Goal: Transaction & Acquisition: Purchase product/service

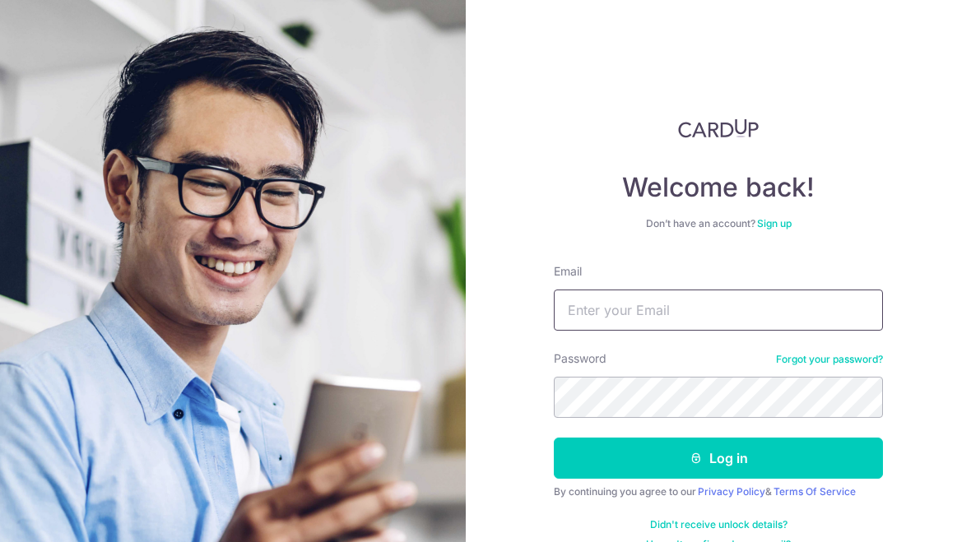
click at [831, 311] on input "Email" at bounding box center [718, 310] width 329 height 41
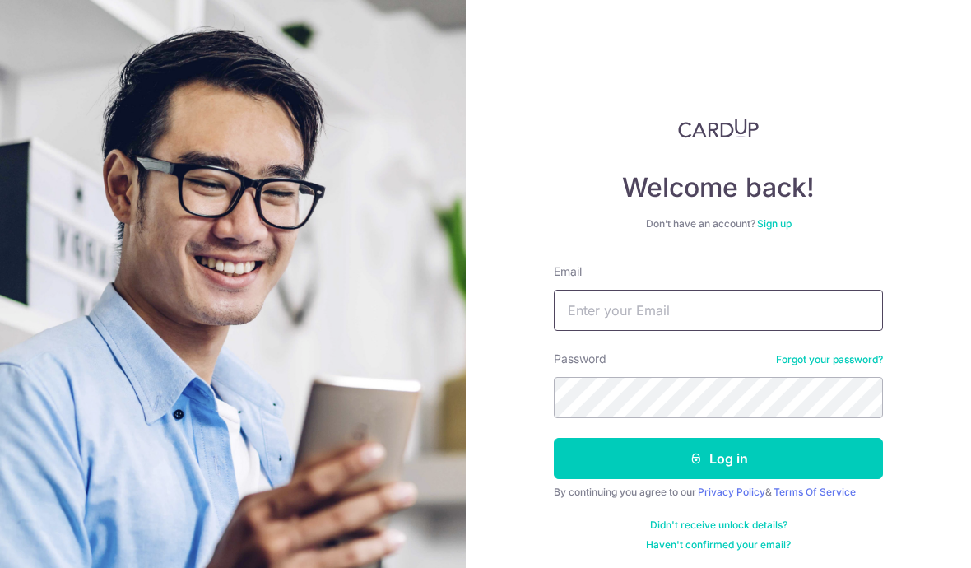
type input "Carlamaruyama@me.com"
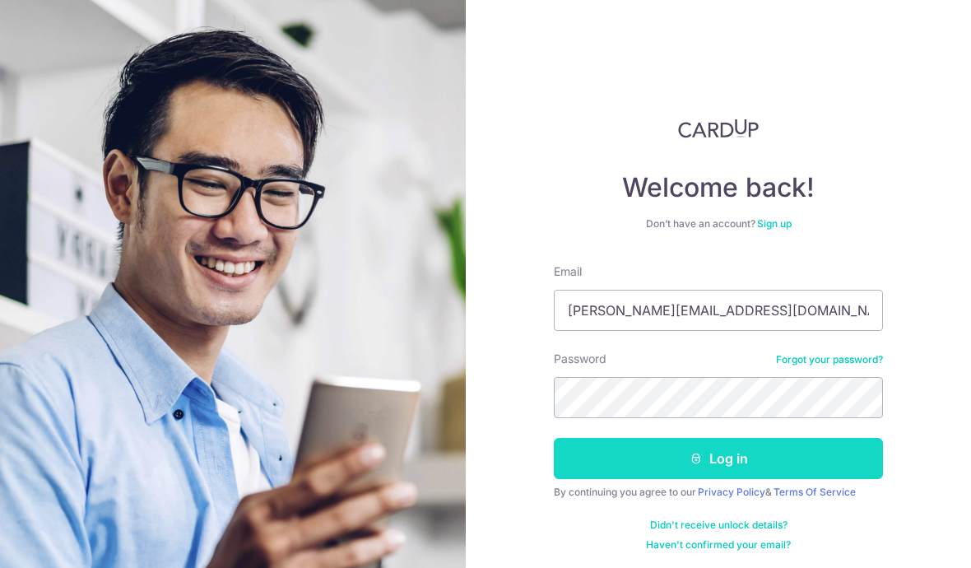
click at [780, 455] on button "Log in" at bounding box center [718, 458] width 329 height 41
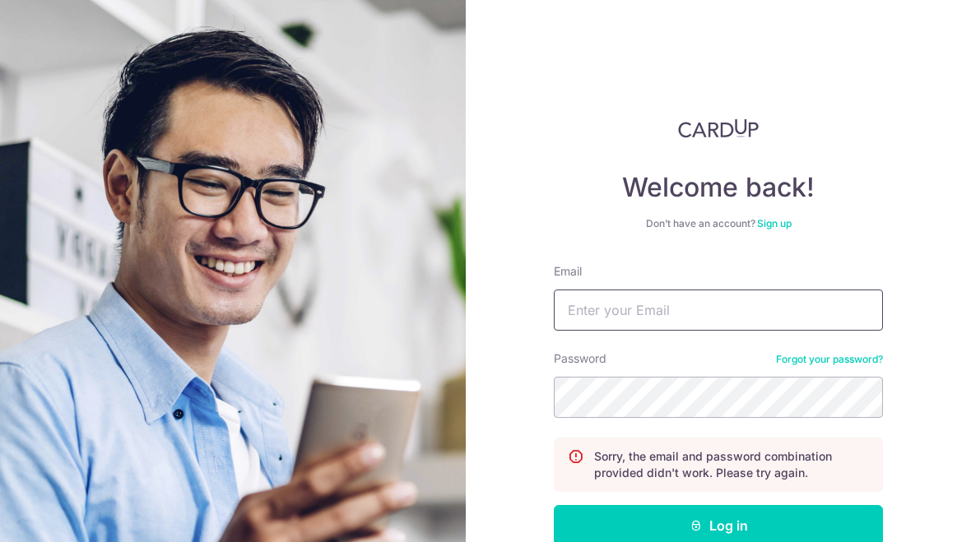
click at [809, 301] on input "Email" at bounding box center [718, 310] width 329 height 41
type input "[PERSON_NAME][EMAIL_ADDRESS][DOMAIN_NAME]"
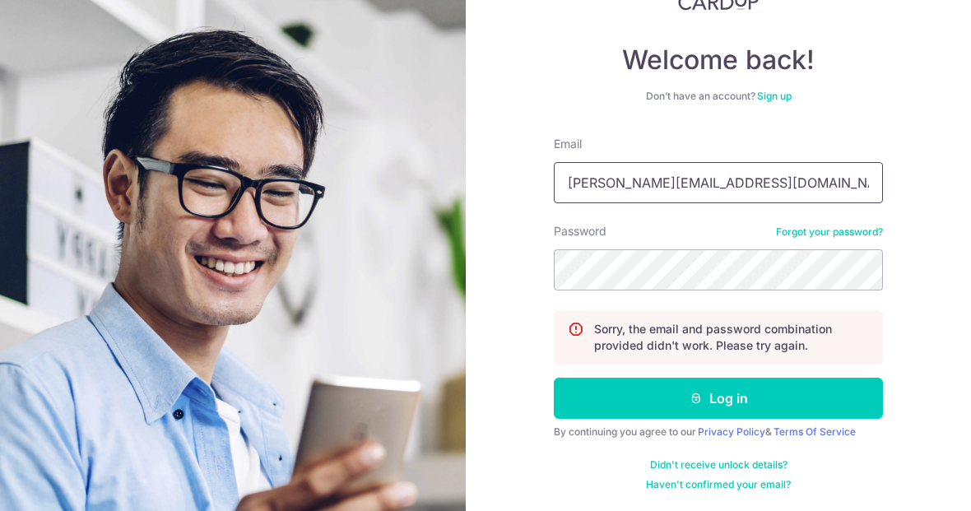
scroll to position [128, 0]
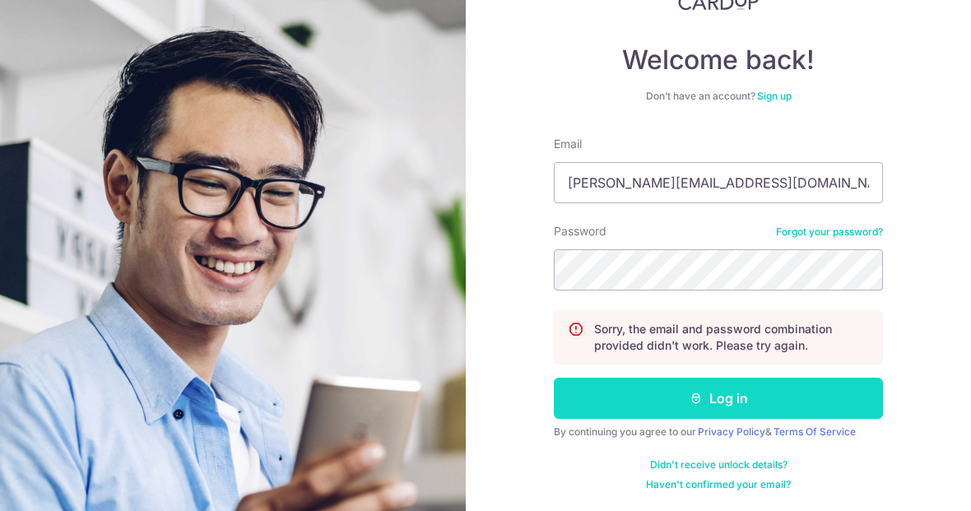
click at [830, 394] on button "Log in" at bounding box center [718, 398] width 329 height 41
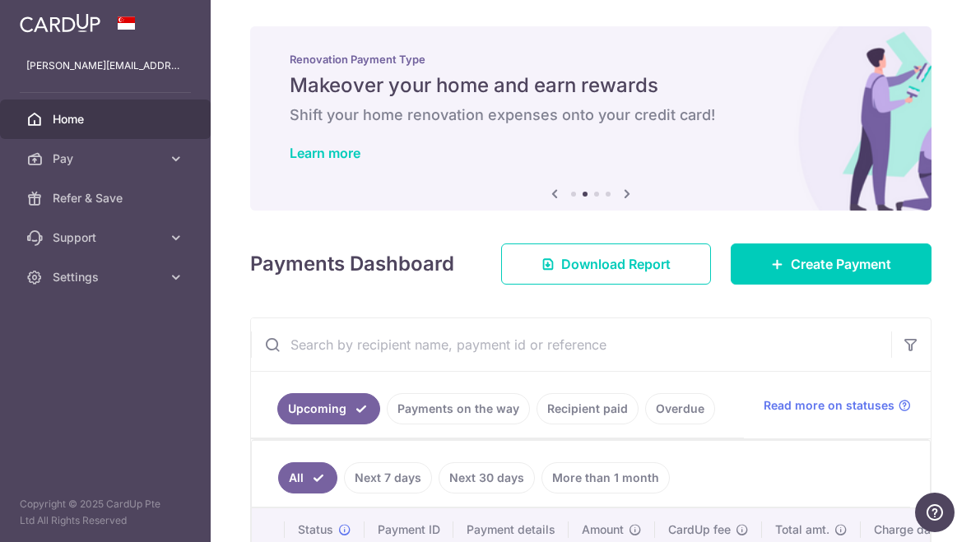
click at [0, 0] on img at bounding box center [0, 0] width 0 height 0
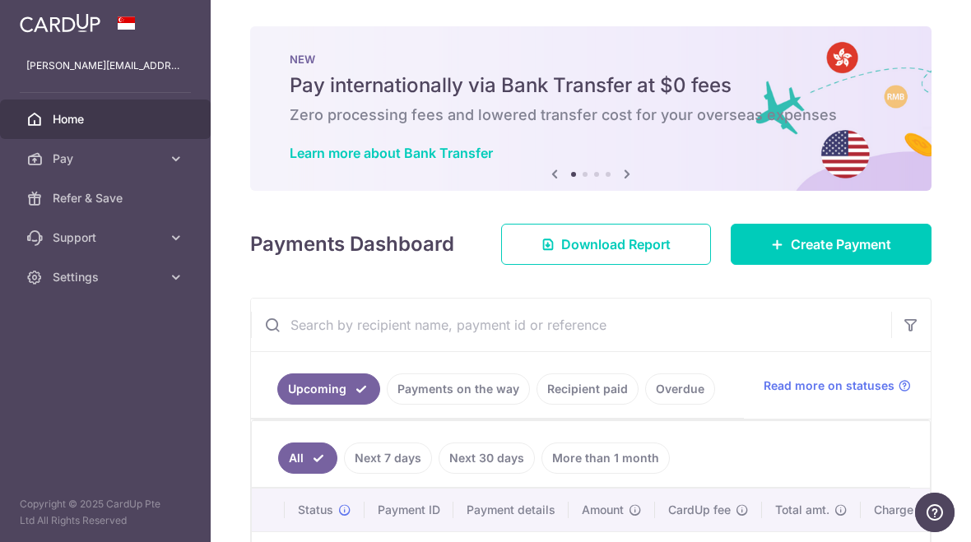
click at [0, 0] on icon "button" at bounding box center [0, 0] width 0 height 0
click at [58, 123] on span "Home" at bounding box center [107, 119] width 109 height 16
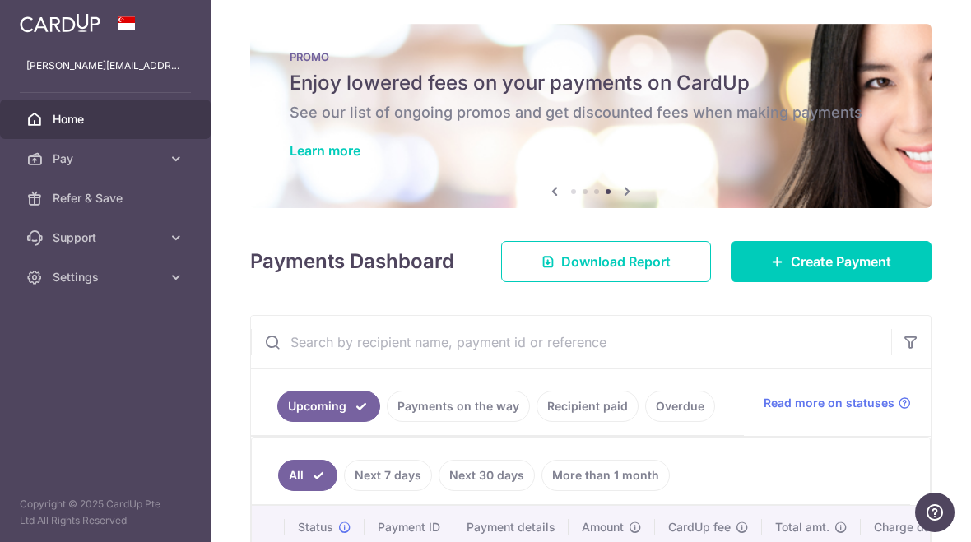
scroll to position [5, 0]
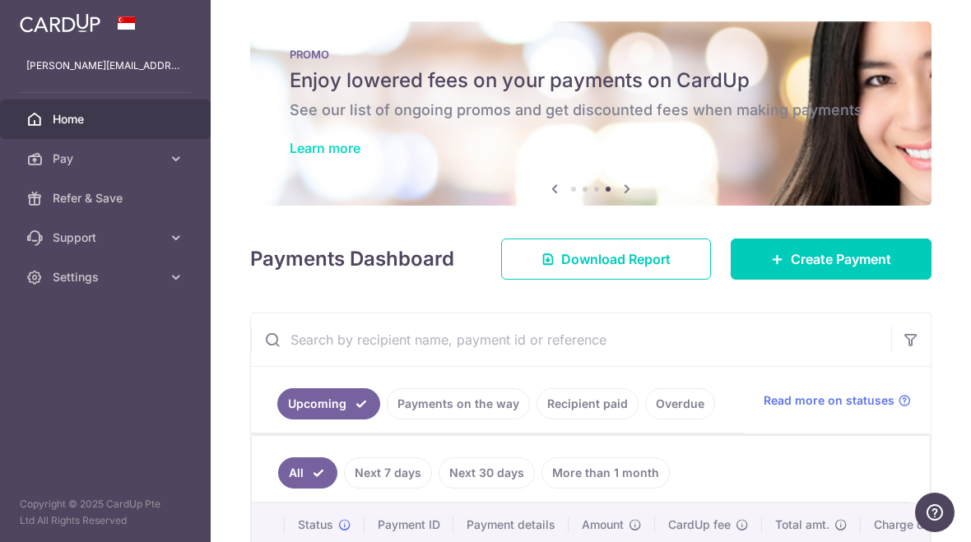
click at [290, 156] on link "Learn more" at bounding box center [325, 148] width 71 height 16
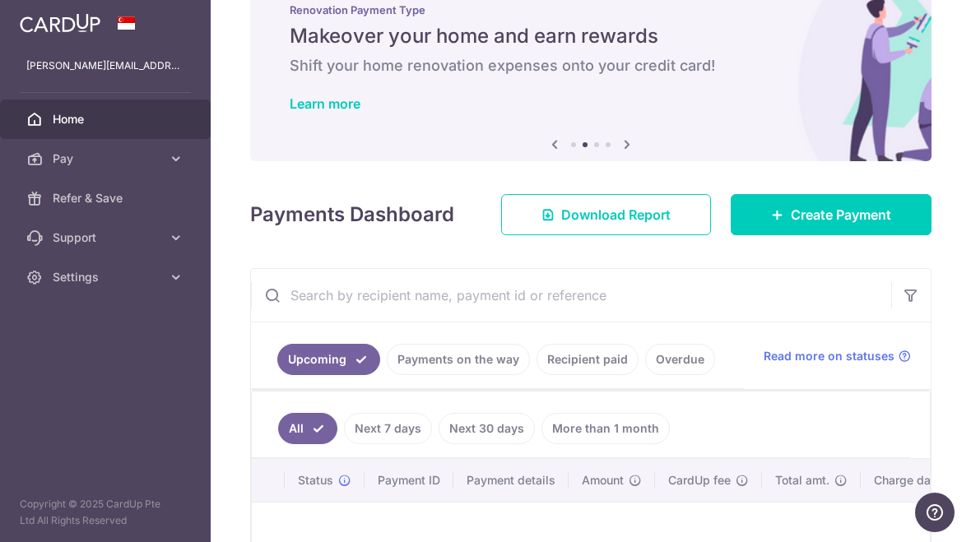
scroll to position [49, 0]
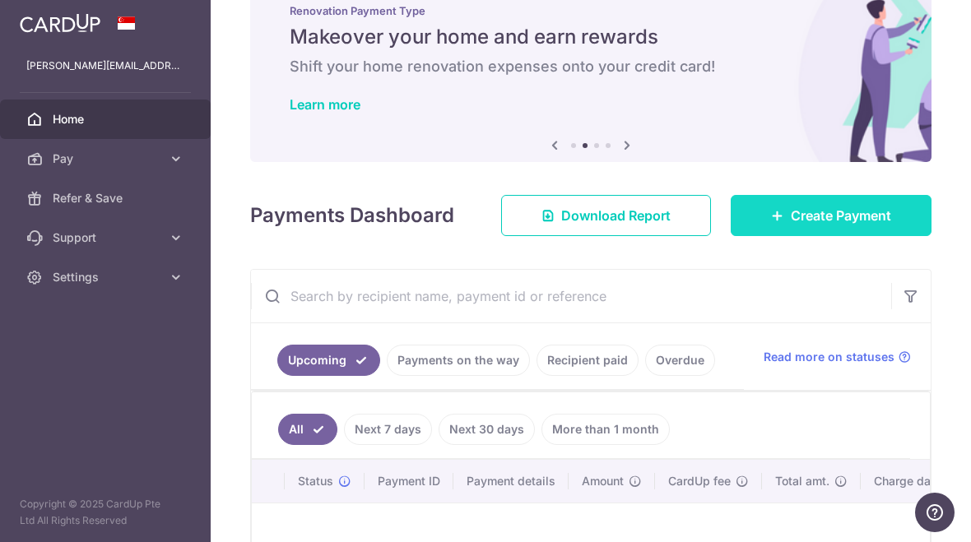
click at [817, 226] on span "Create Payment" at bounding box center [841, 216] width 100 height 20
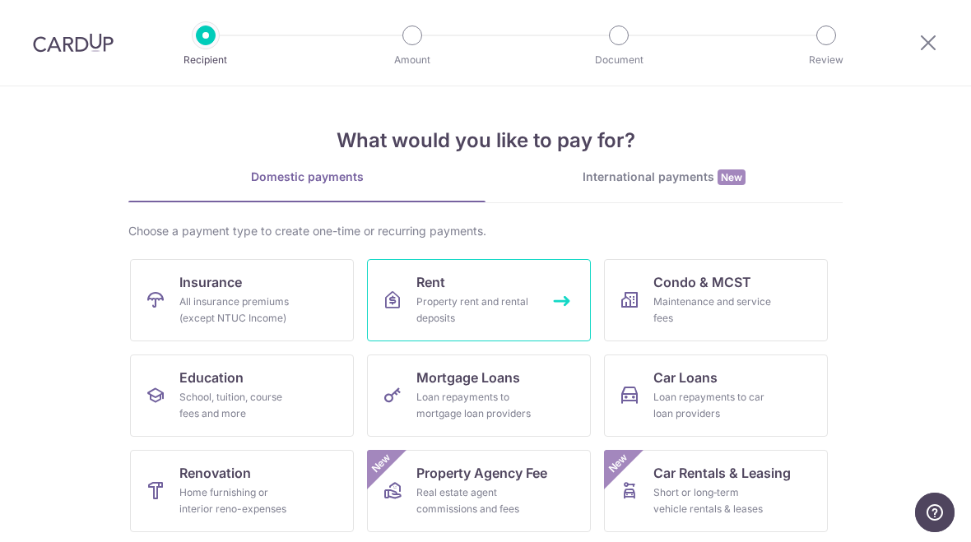
click at [496, 303] on div "Property rent and rental deposits" at bounding box center [476, 310] width 119 height 33
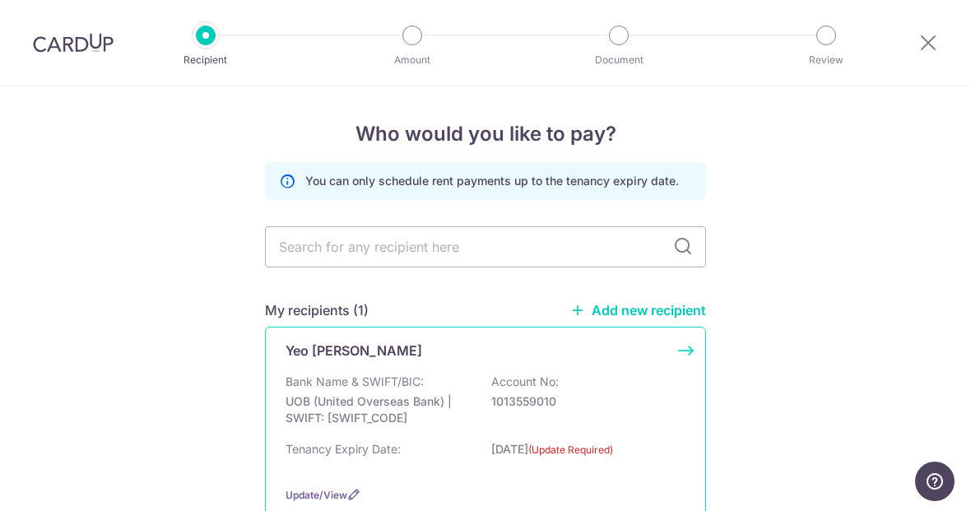
click at [639, 430] on div "Bank Name & SWIFT/BIC: UOB (United Overseas Bank) | SWIFT: [SWIFT_CODE] Account…" at bounding box center [486, 404] width 400 height 61
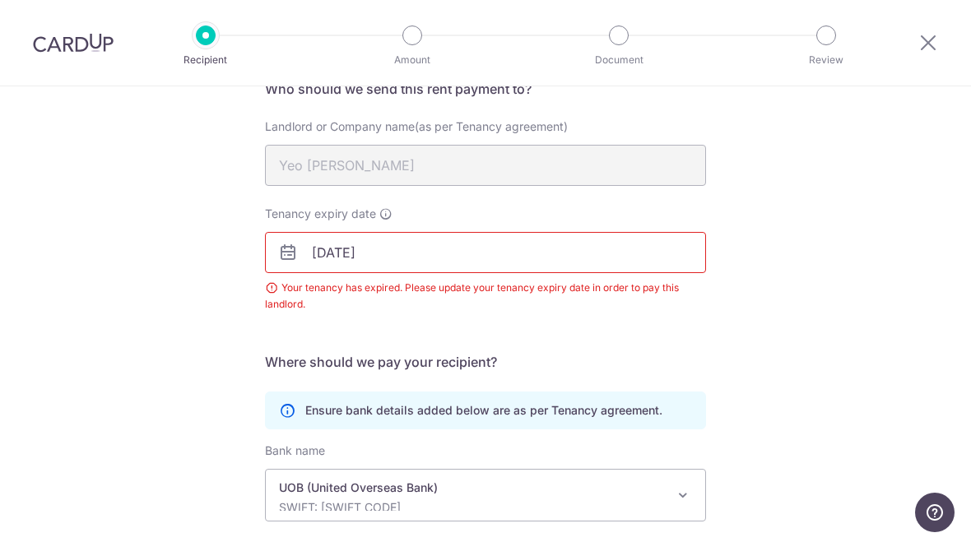
scroll to position [147, 0]
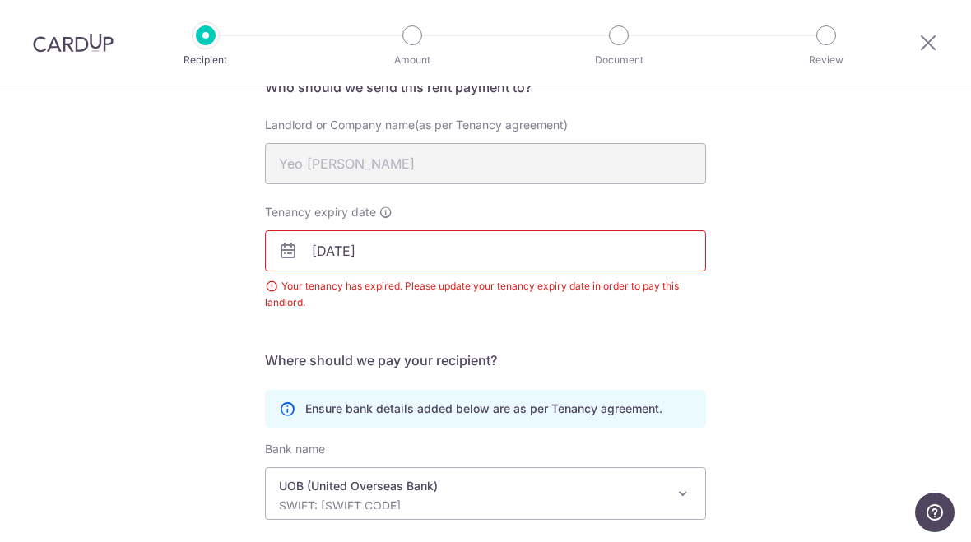
click at [415, 253] on body "Recipient Amount Document Review Recipient Details Your recipient does not need…" at bounding box center [485, 271] width 971 height 542
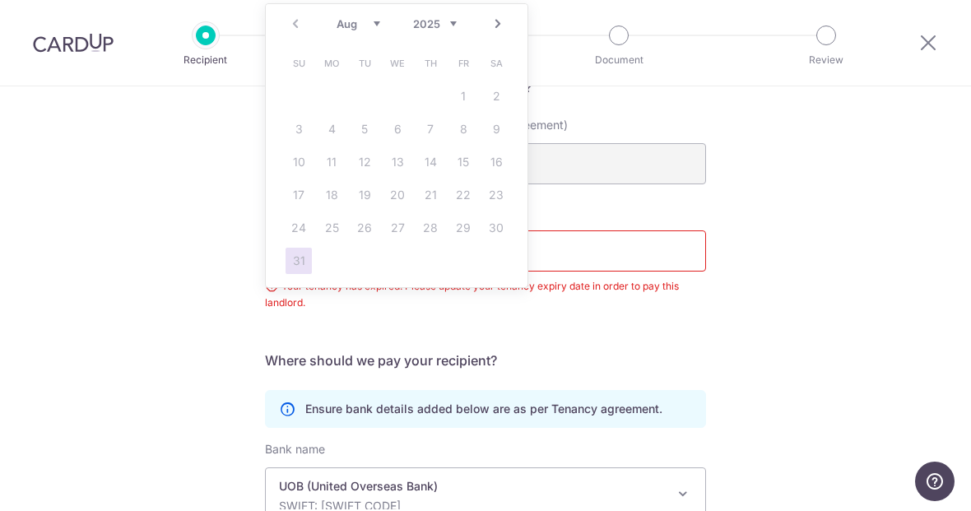
click at [360, 24] on select "Aug Sep Oct Nov Dec" at bounding box center [359, 23] width 44 height 13
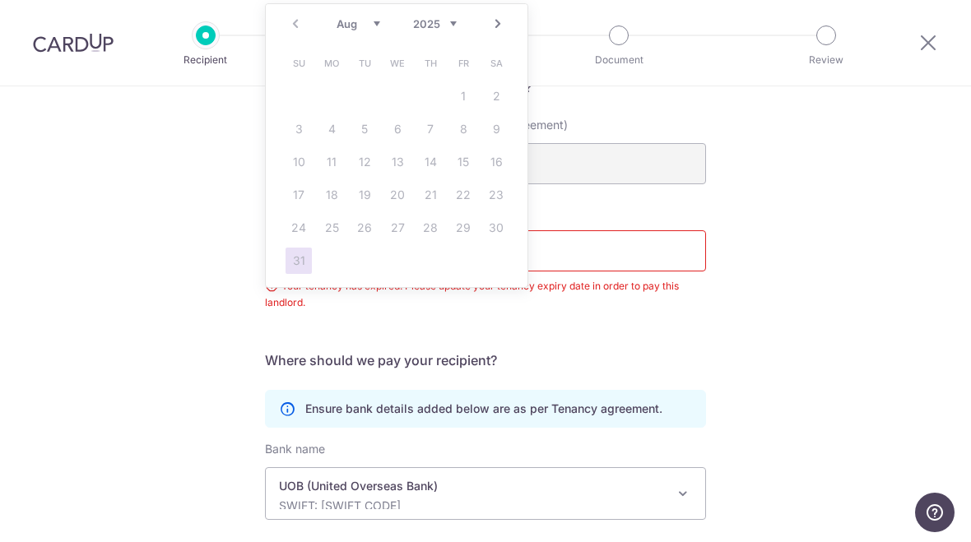
click at [363, 23] on select "Aug Sep Oct Nov Dec" at bounding box center [359, 23] width 44 height 13
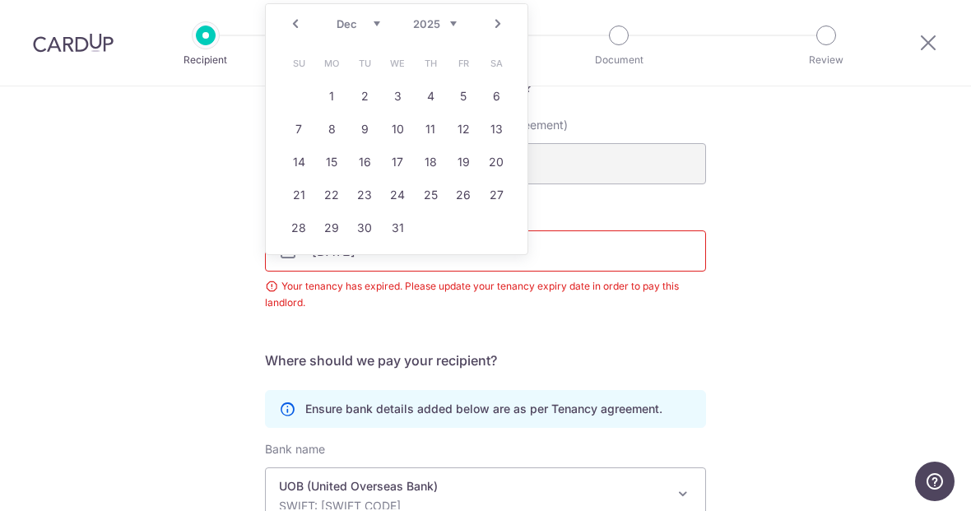
click at [349, 21] on select "Aug Sep Oct Nov Dec" at bounding box center [359, 23] width 44 height 13
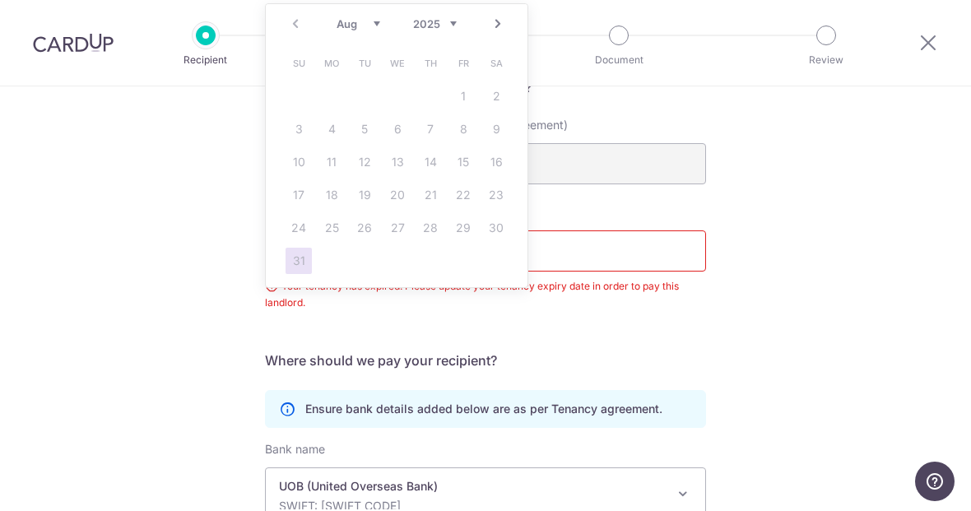
click at [440, 23] on select "2025 2026 2027 2028 2029 2030 2031 2032 2033 2034 2035" at bounding box center [435, 23] width 44 height 13
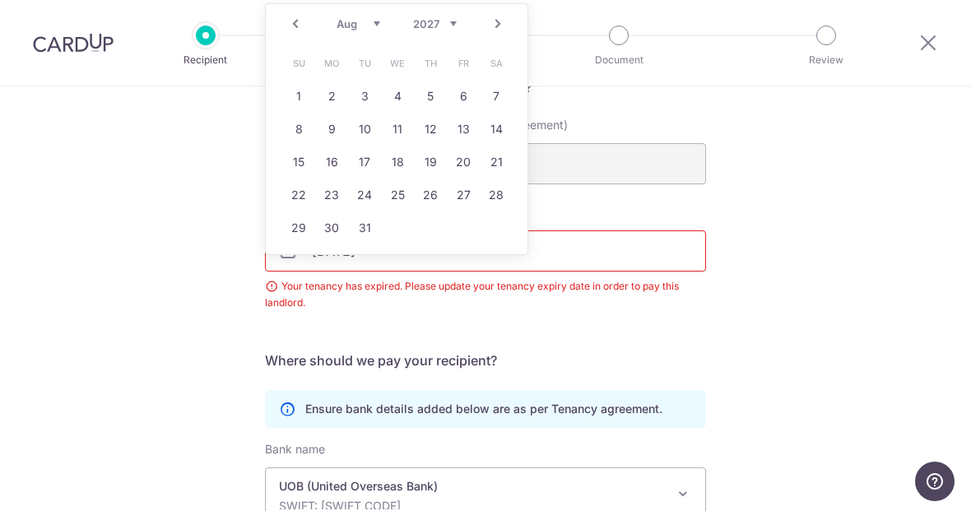
click at [298, 30] on link "Prev" at bounding box center [296, 24] width 20 height 20
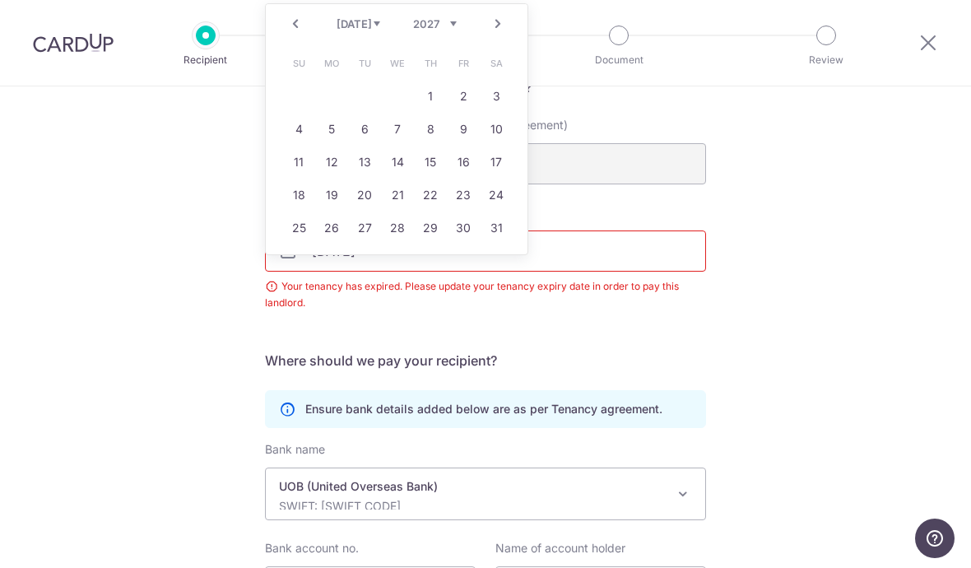
click at [356, 23] on select "Jan Feb Mar Apr May Jun Jul Aug Sep Oct Nov Dec" at bounding box center [359, 23] width 44 height 13
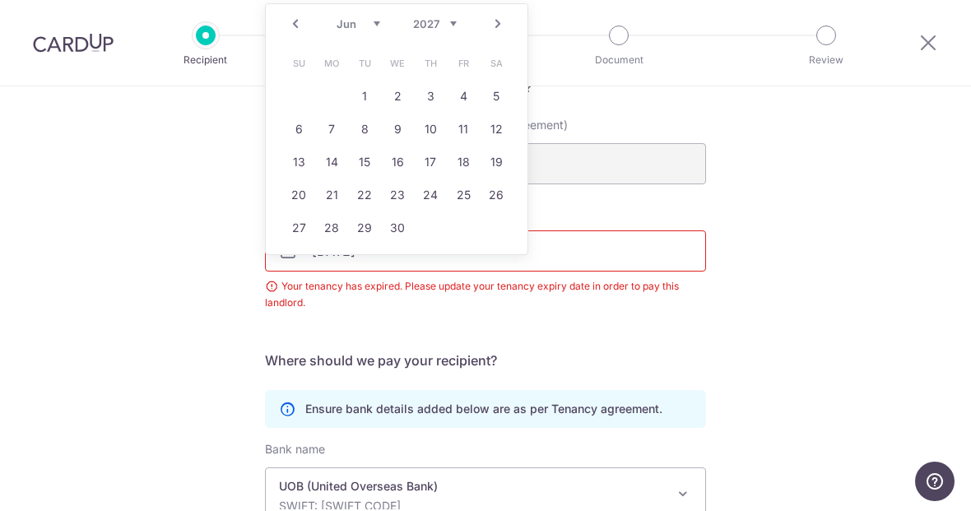
click at [337, 188] on link "21" at bounding box center [332, 195] width 26 height 26
type input "21/06/2027"
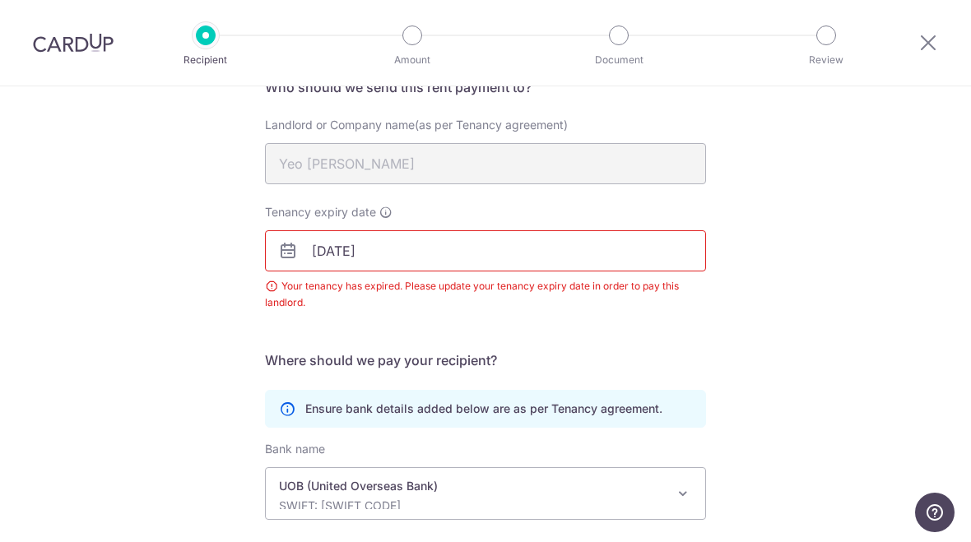
click at [810, 307] on div "Recipient Details Your recipient does not need a CardUp account to receive your…" at bounding box center [485, 339] width 971 height 800
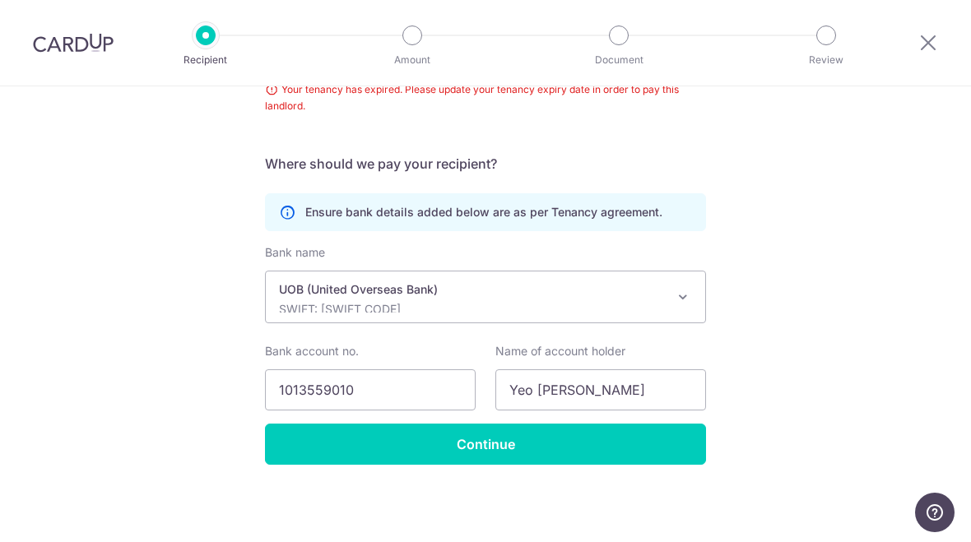
scroll to position [351, 0]
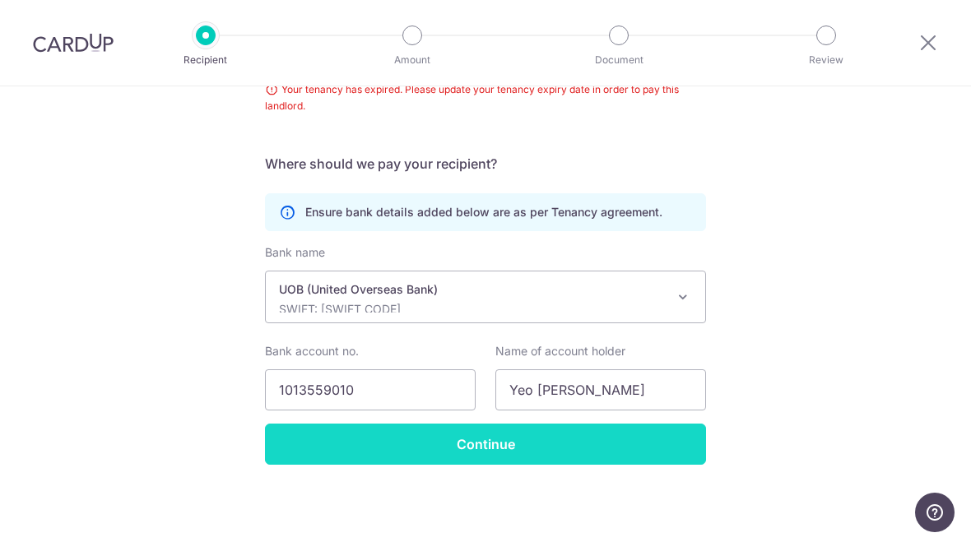
click at [619, 445] on input "Continue" at bounding box center [485, 444] width 441 height 41
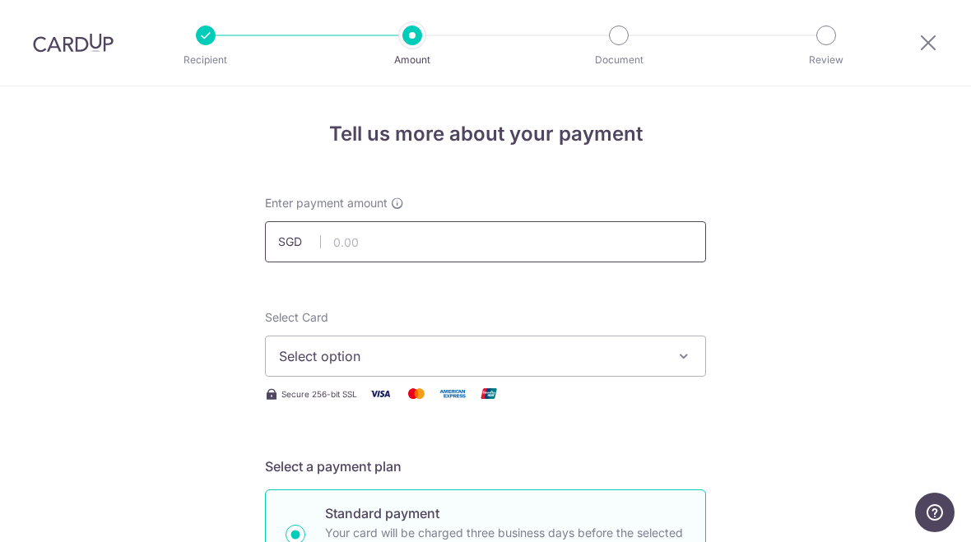
click at [547, 245] on input "text" at bounding box center [485, 241] width 441 height 41
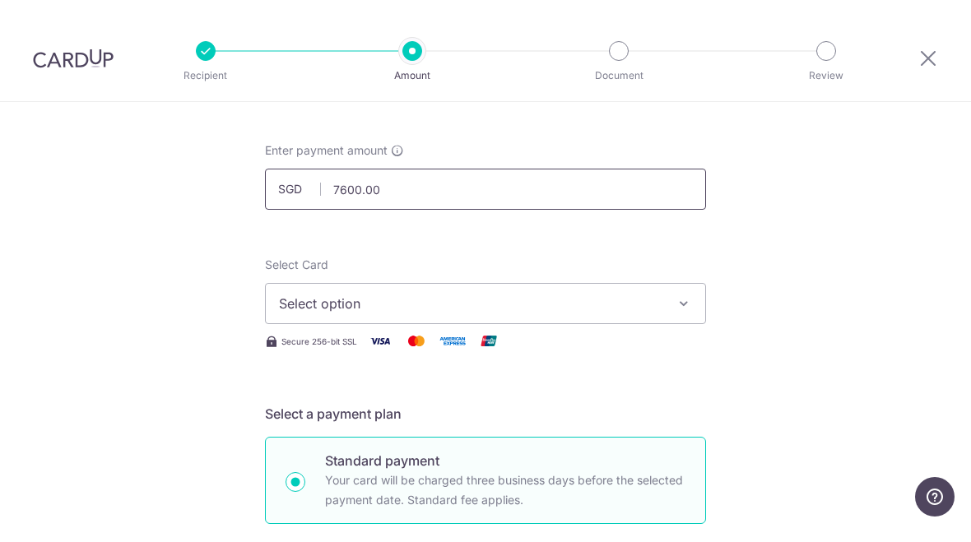
scroll to position [73, 0]
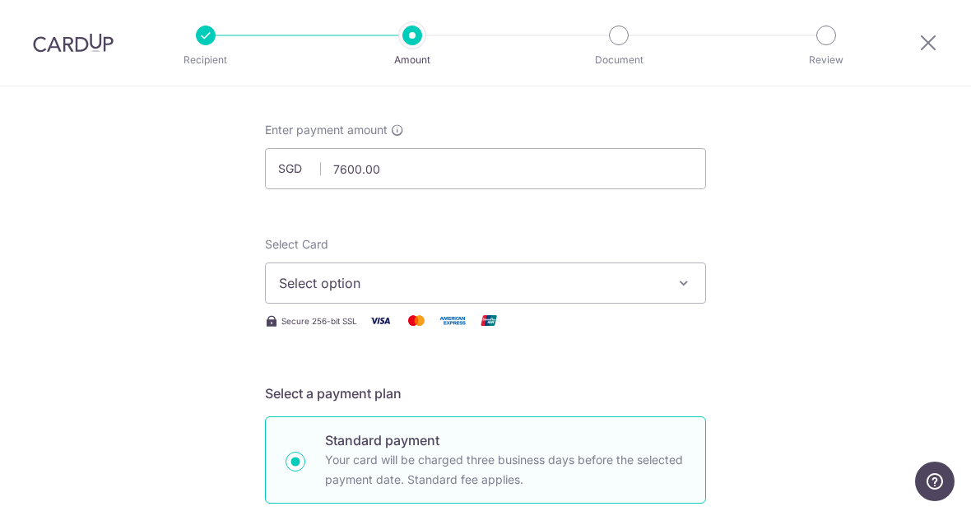
click at [654, 286] on span "Select option" at bounding box center [471, 283] width 384 height 20
type input "7,600.00"
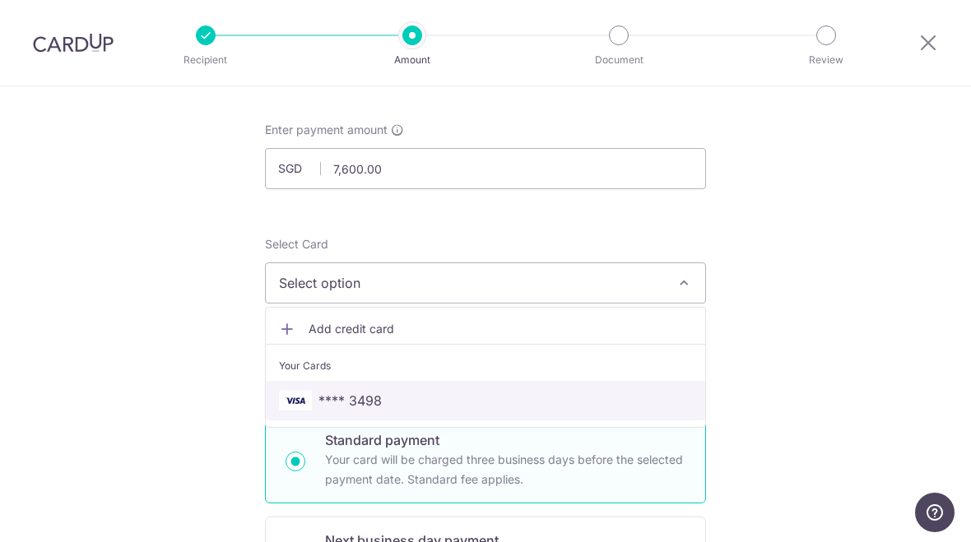
click at [385, 408] on span "**** 3498" at bounding box center [485, 401] width 413 height 20
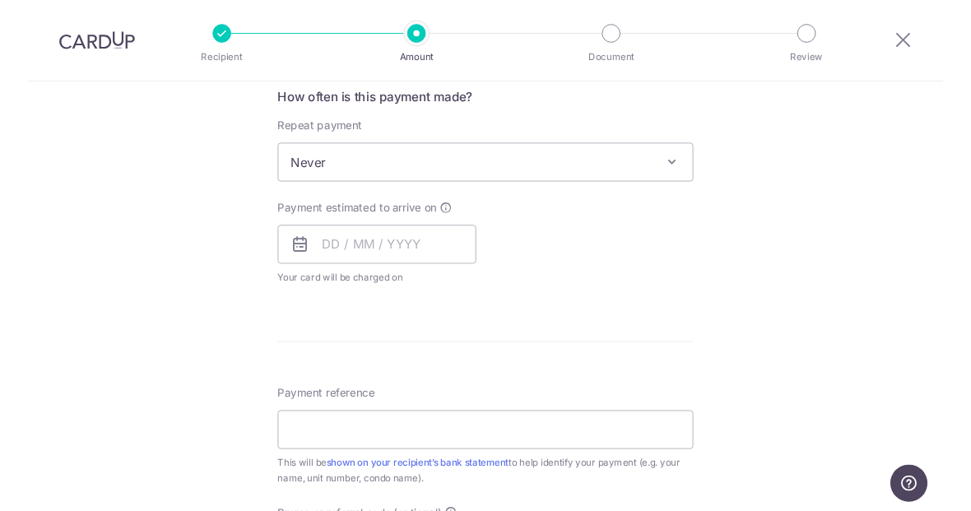
scroll to position [631, 0]
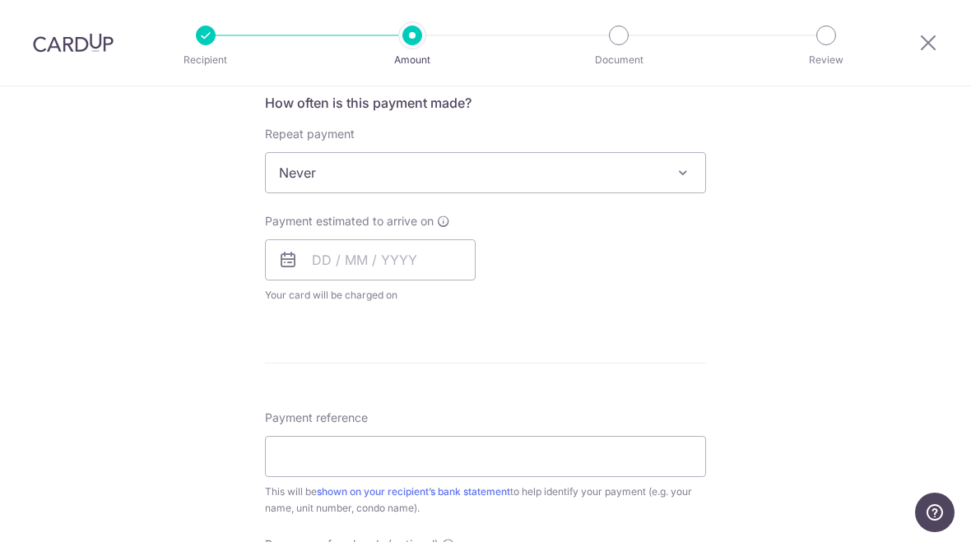
click at [669, 176] on span "Never" at bounding box center [486, 173] width 440 height 40
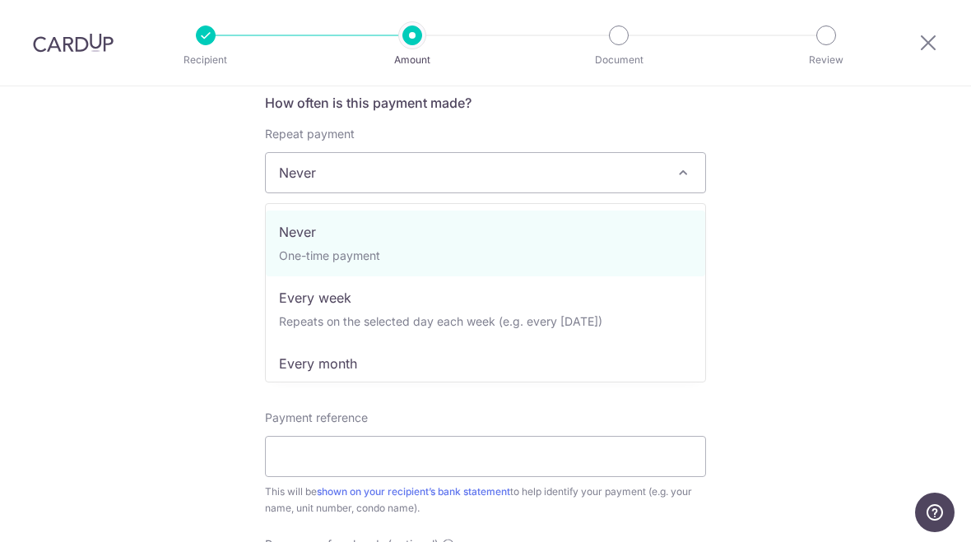
select select "3"
type input "21/06/2027"
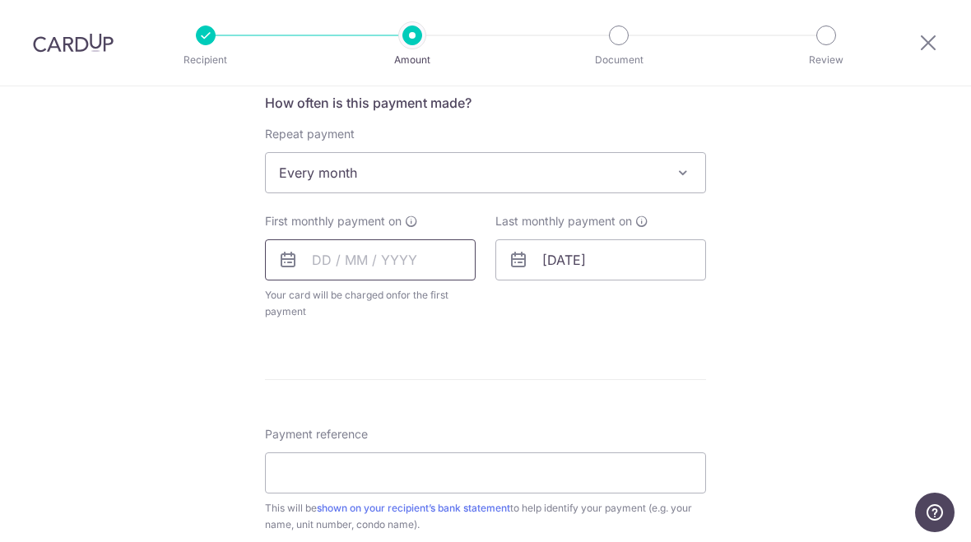
click at [426, 278] on input "text" at bounding box center [370, 260] width 211 height 41
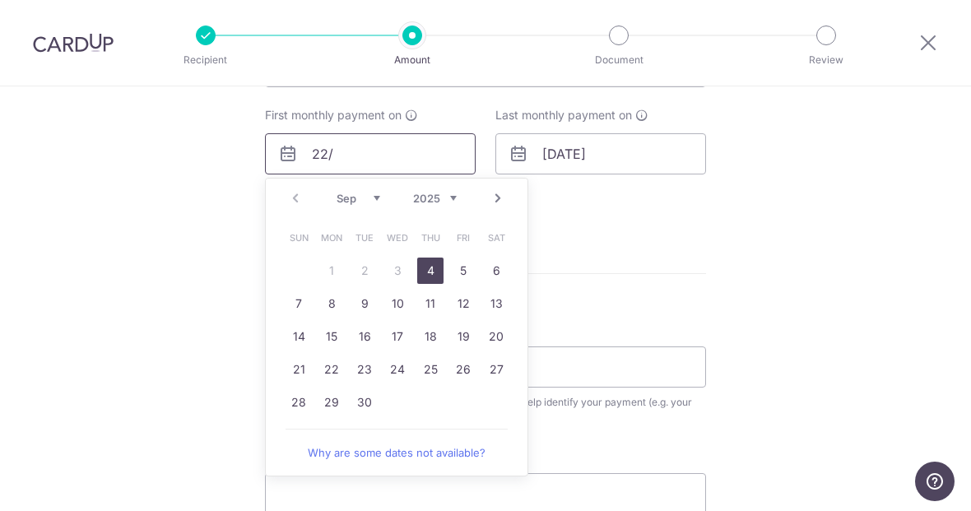
scroll to position [738, 0]
type input "22/"
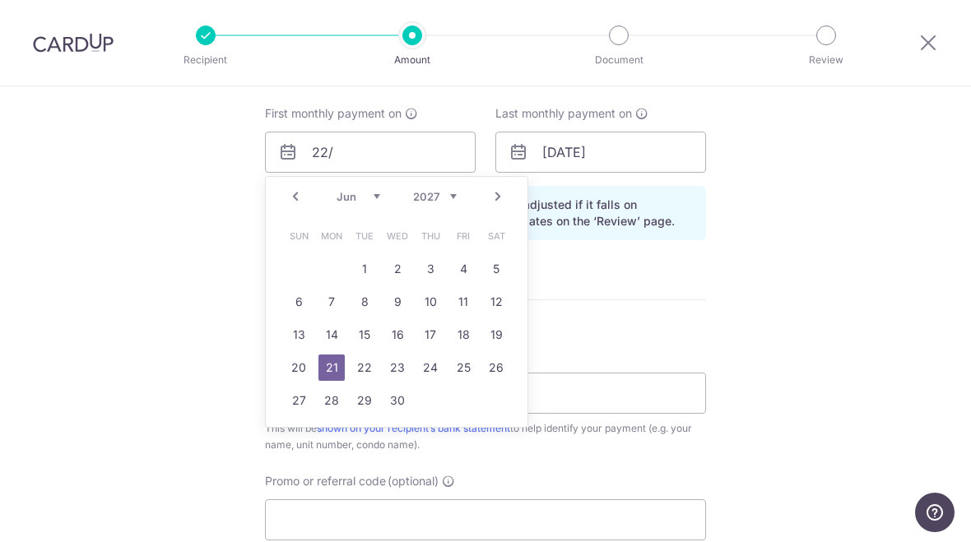
click at [451, 203] on select "2025 2026 2027 2028 2029 2030 2031 2032 2033 2034 2035" at bounding box center [435, 196] width 44 height 13
click at [326, 375] on link "22" at bounding box center [332, 368] width 26 height 26
type input "22/09/2025"
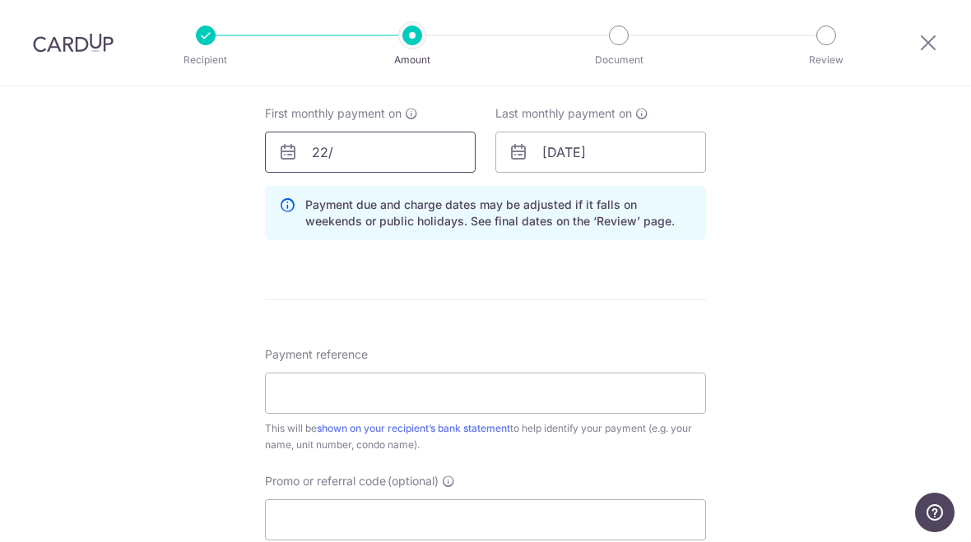
click at [399, 159] on input "22/" at bounding box center [370, 152] width 211 height 41
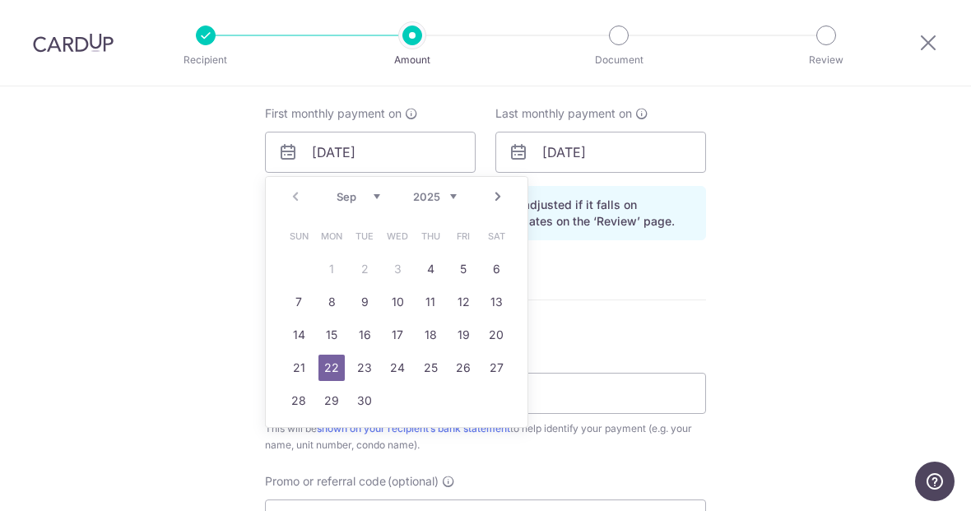
click at [108, 264] on div "Tell us more about your payment Enter payment amount SGD 7,600.00 7600.00 Selec…" at bounding box center [485, 114] width 971 height 1533
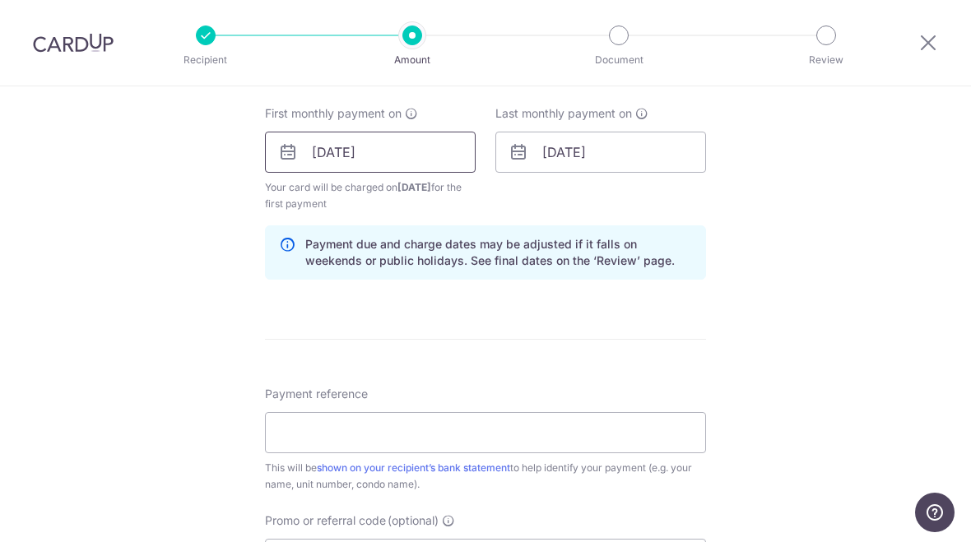
click at [302, 158] on input "[DATE]" at bounding box center [370, 152] width 211 height 41
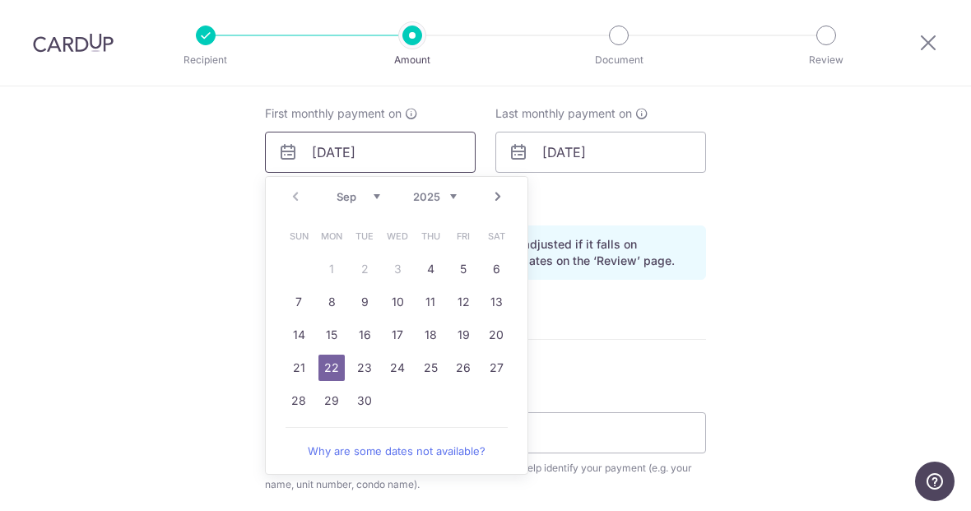
click at [329, 161] on input "[DATE]" at bounding box center [370, 152] width 211 height 41
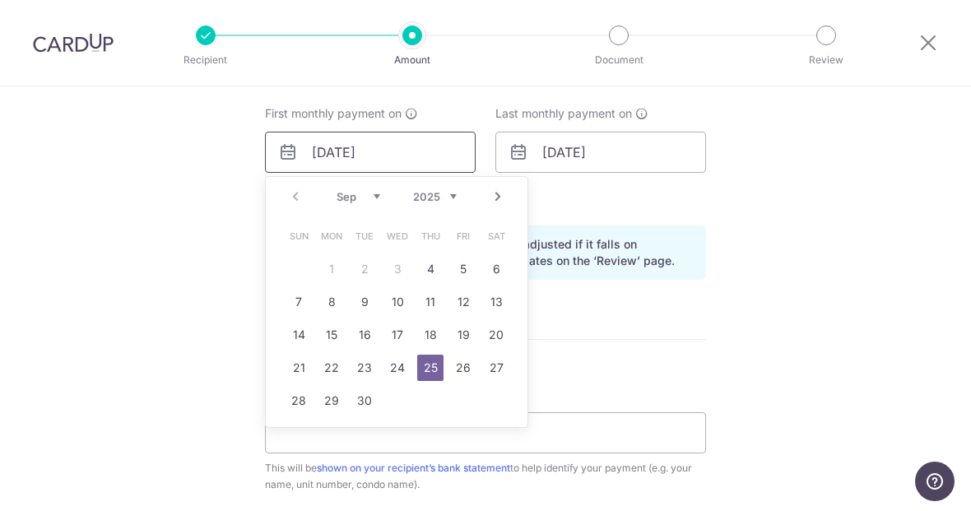
type input "[DATE]"
click at [827, 279] on div "Tell us more about your payment Enter payment amount SGD 7,600.00 7600.00 Selec…" at bounding box center [485, 134] width 971 height 1573
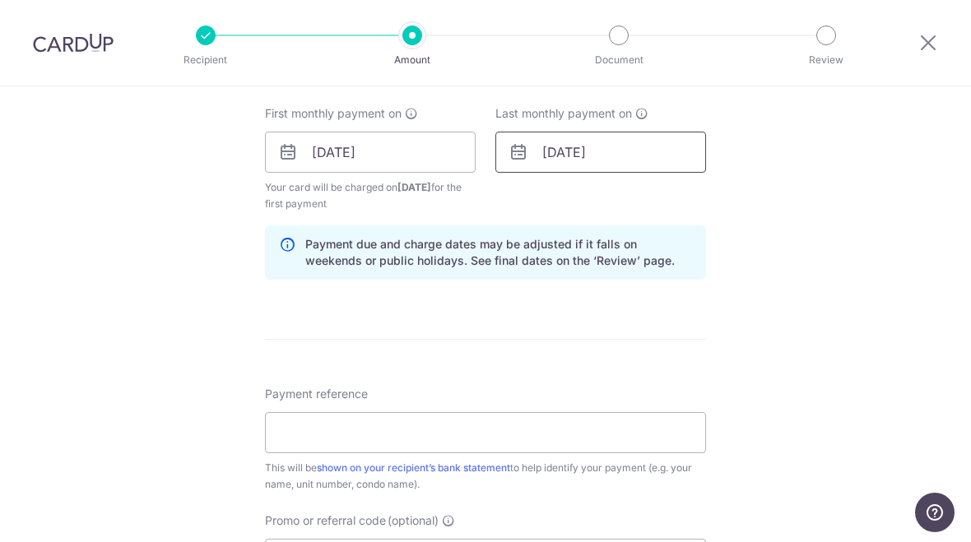
click at [573, 156] on input "25/09/2025" at bounding box center [601, 152] width 211 height 41
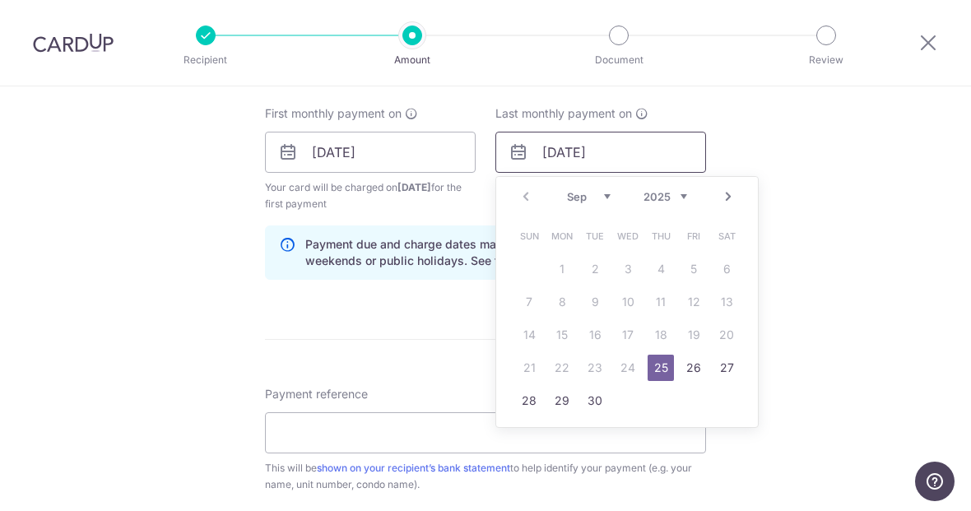
click at [519, 147] on input "25/09/2025" at bounding box center [601, 152] width 211 height 41
click at [595, 203] on select "Sep Oct Nov Dec" at bounding box center [589, 196] width 44 height 13
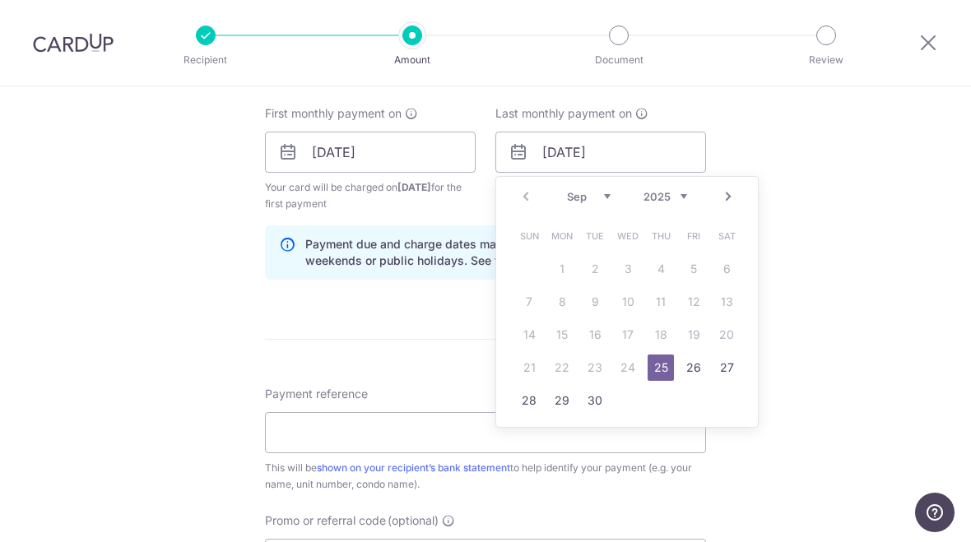
click at [530, 205] on div "Prev Next Sep Oct Nov Dec 2025 2026 2027 2028 2029 2030 2031 2032 2033 2034 2035" at bounding box center [627, 197] width 262 height 40
click at [528, 200] on div "Prev Next Sep Oct Nov Dec 2025 2026 2027 2028 2029 2030 2031 2032 2033 2034 2035" at bounding box center [627, 197] width 262 height 40
click at [593, 203] on select "Sep Oct Nov Dec" at bounding box center [589, 196] width 44 height 13
click at [673, 203] on select "2025 2026 2027 2028 2029 2030 2031 2032 2033 2034 2035" at bounding box center [666, 196] width 44 height 13
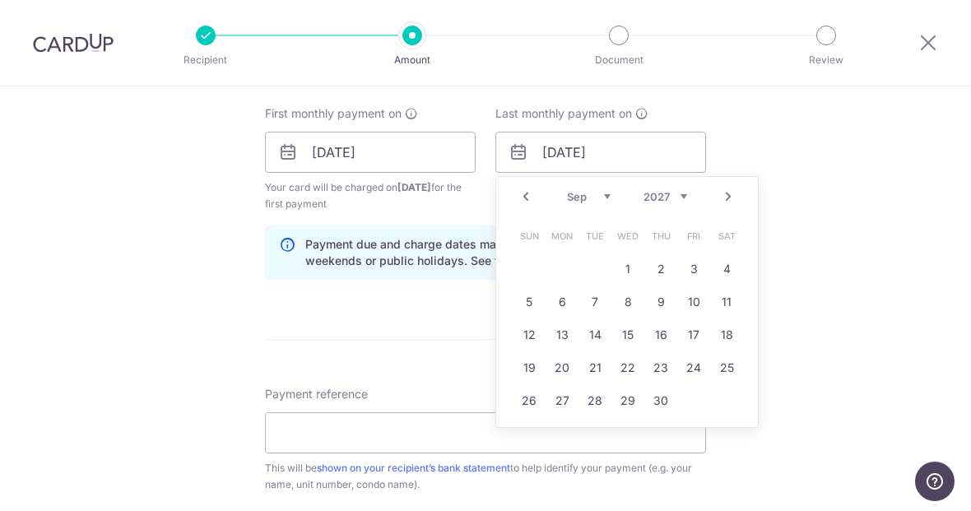
click at [586, 203] on select "Jan Feb Mar Apr May Jun Jul Aug Sep Oct Nov Dec" at bounding box center [589, 196] width 44 height 13
click at [589, 409] on link "25" at bounding box center [595, 401] width 26 height 26
type input "[DATE]"
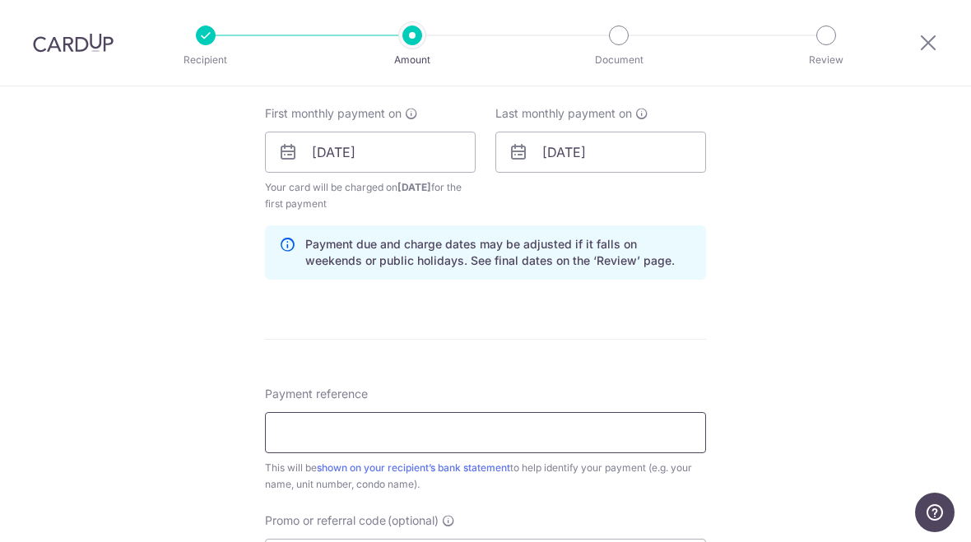
click at [556, 432] on input "Payment reference" at bounding box center [485, 432] width 441 height 41
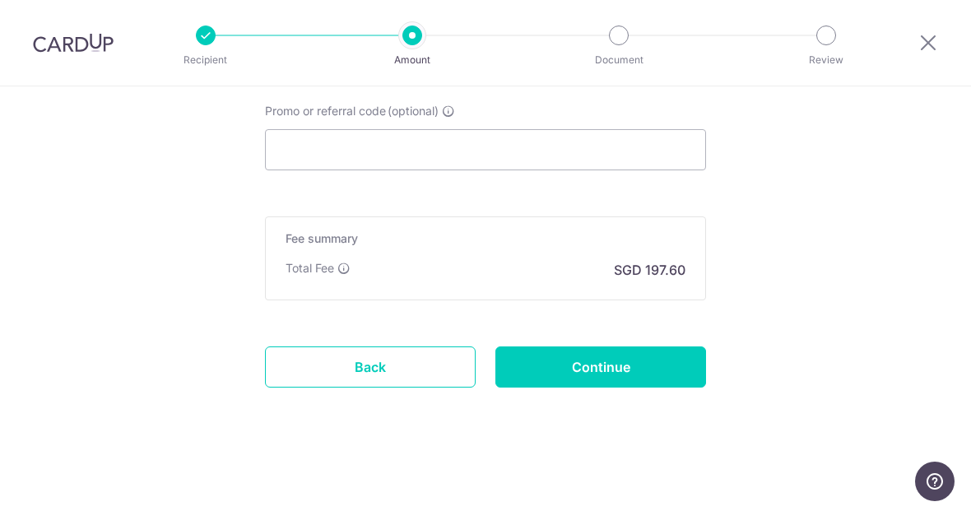
scroll to position [1155, 0]
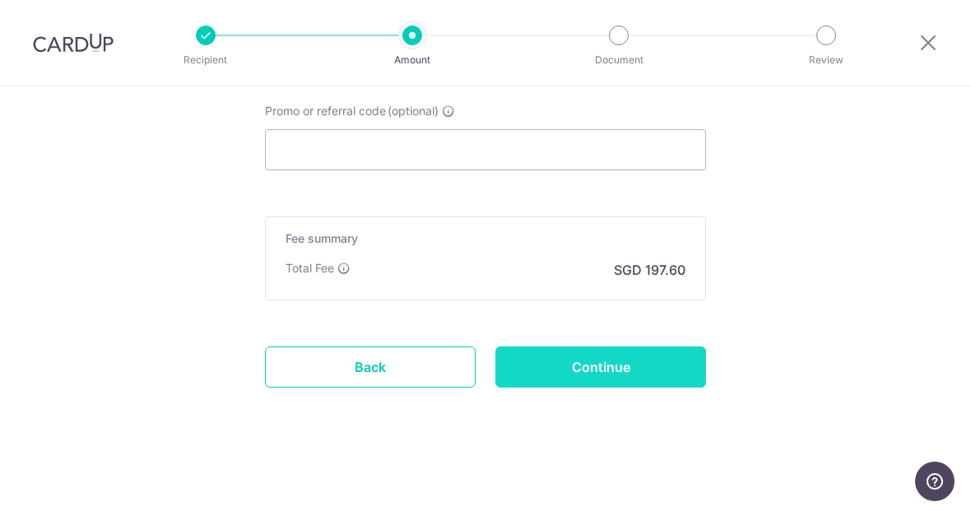
type input "15 Robin Lease"
click at [584, 369] on input "Continue" at bounding box center [601, 367] width 211 height 41
type input "Create Schedule"
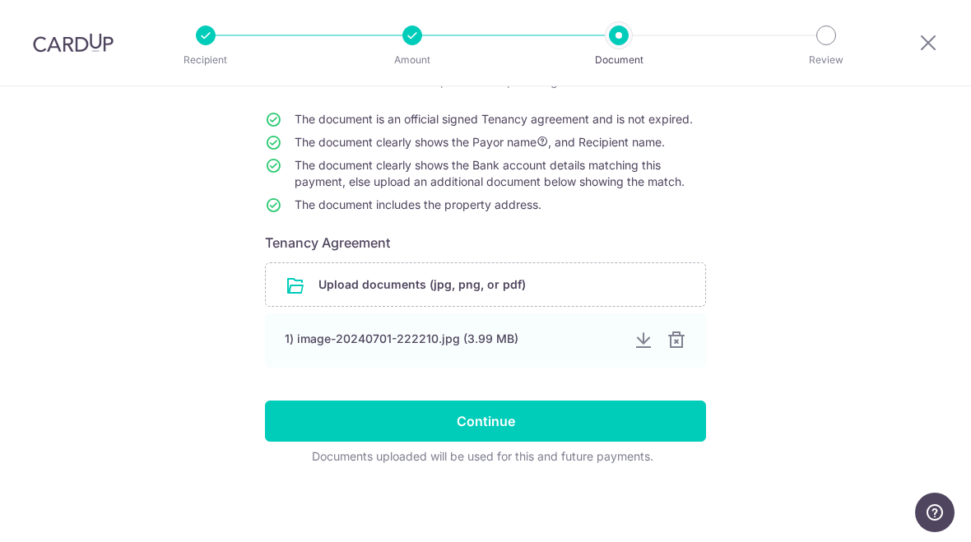
scroll to position [145, 0]
click at [524, 291] on input "file" at bounding box center [486, 284] width 440 height 43
click at [558, 280] on input "file" at bounding box center [486, 284] width 440 height 43
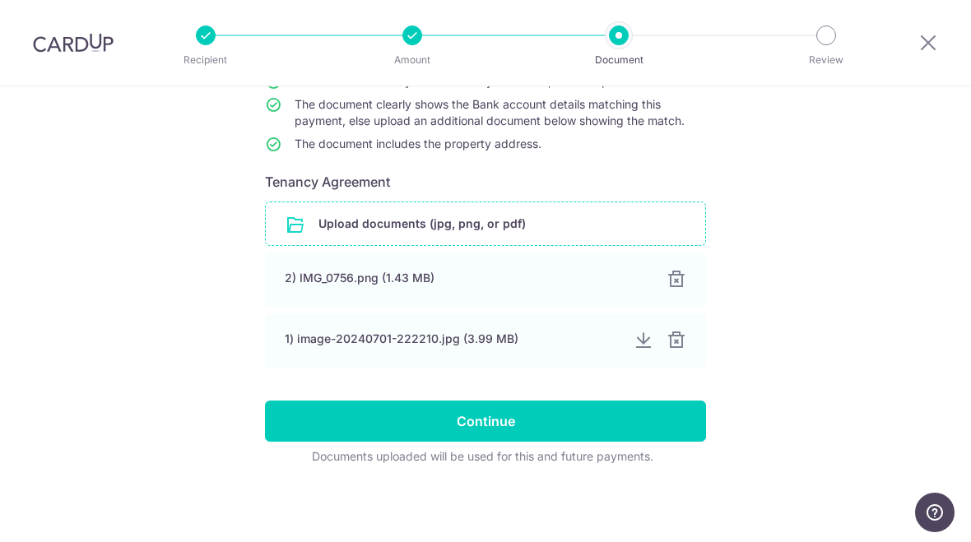
scroll to position [202, 0]
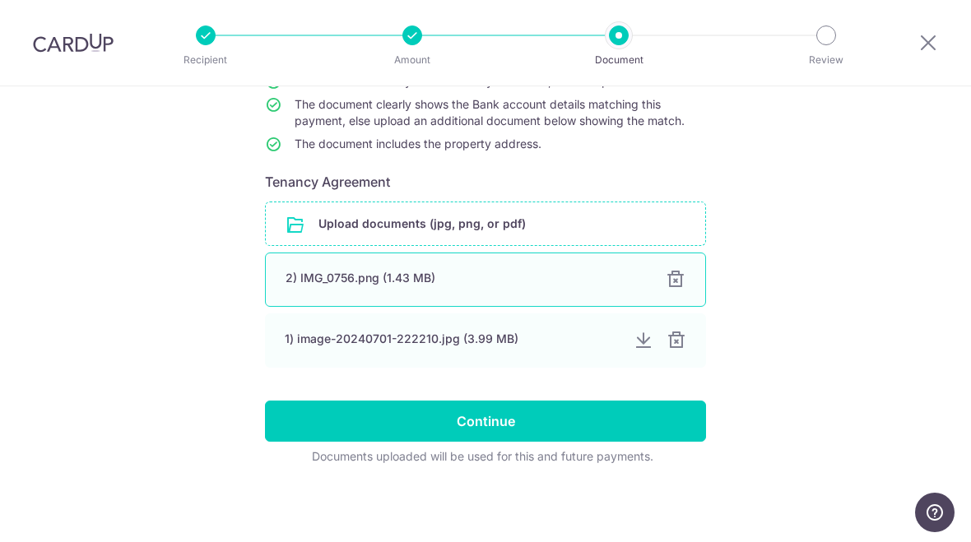
click at [436, 280] on div "2) IMG_0756.png (1.43 MB)" at bounding box center [466, 278] width 361 height 16
click at [677, 285] on div at bounding box center [676, 280] width 20 height 20
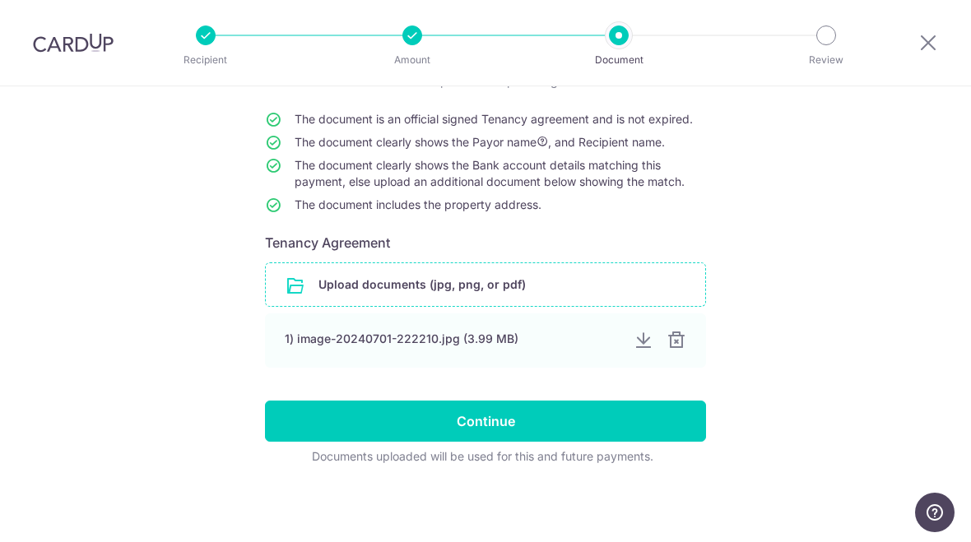
scroll to position [145, 0]
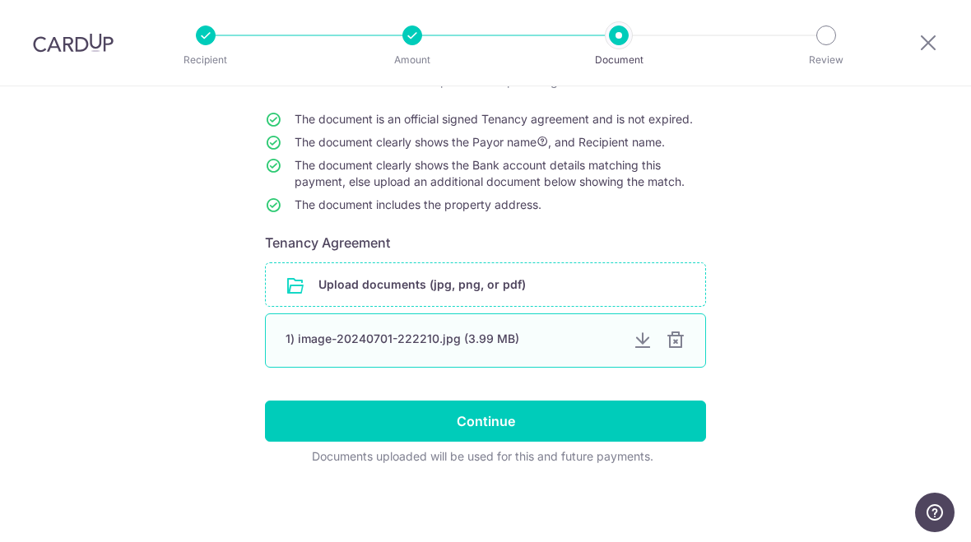
click at [676, 348] on div at bounding box center [676, 341] width 20 height 20
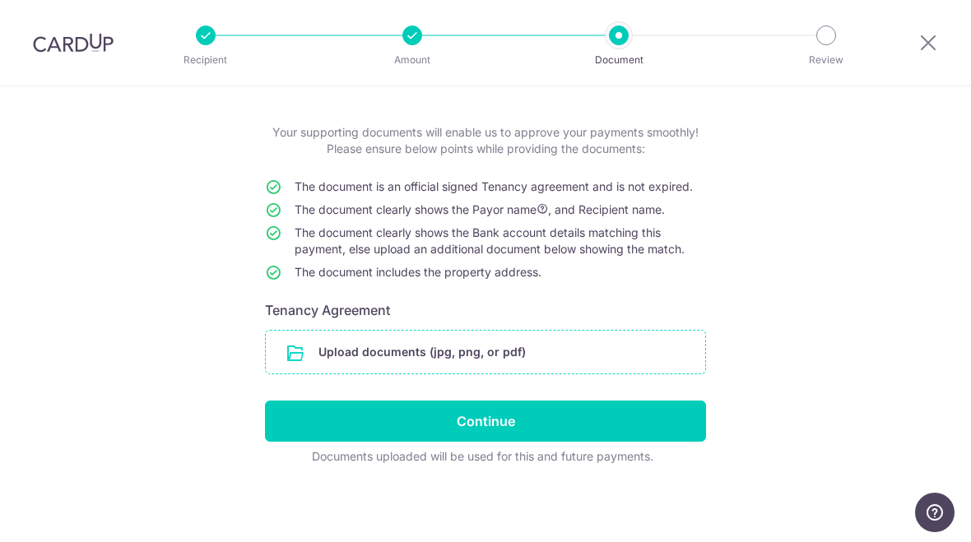
click at [502, 347] on input "file" at bounding box center [486, 352] width 440 height 43
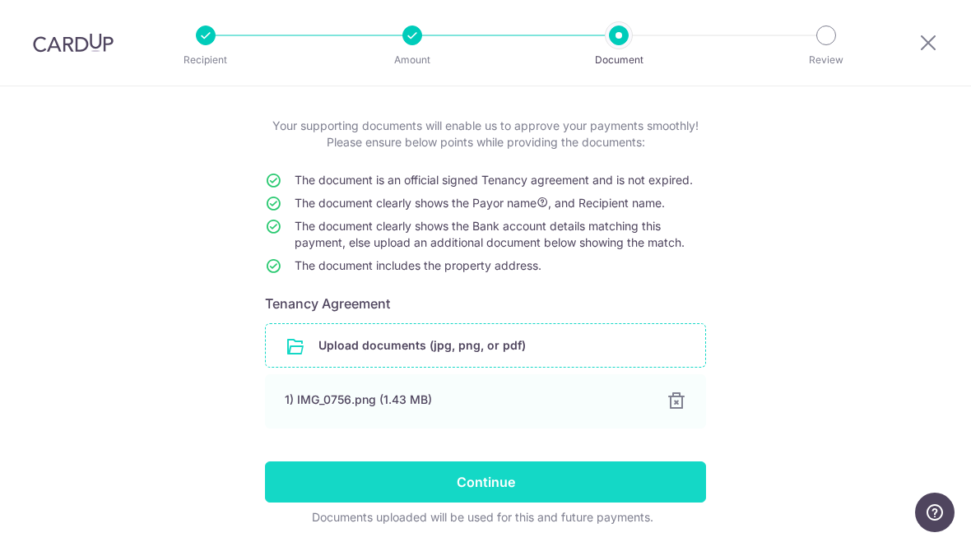
click at [344, 496] on input "Continue" at bounding box center [485, 482] width 441 height 41
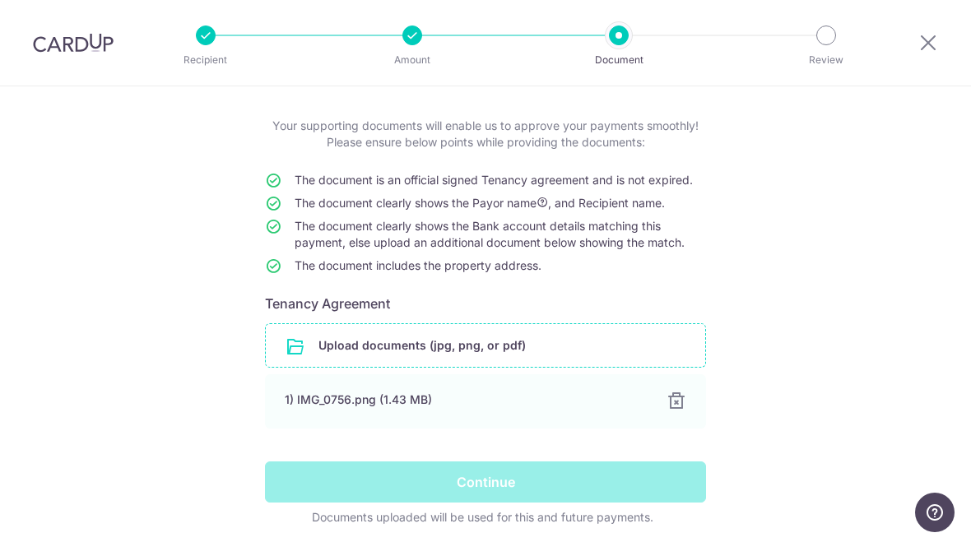
click at [543, 488] on div "Continue" at bounding box center [485, 482] width 461 height 41
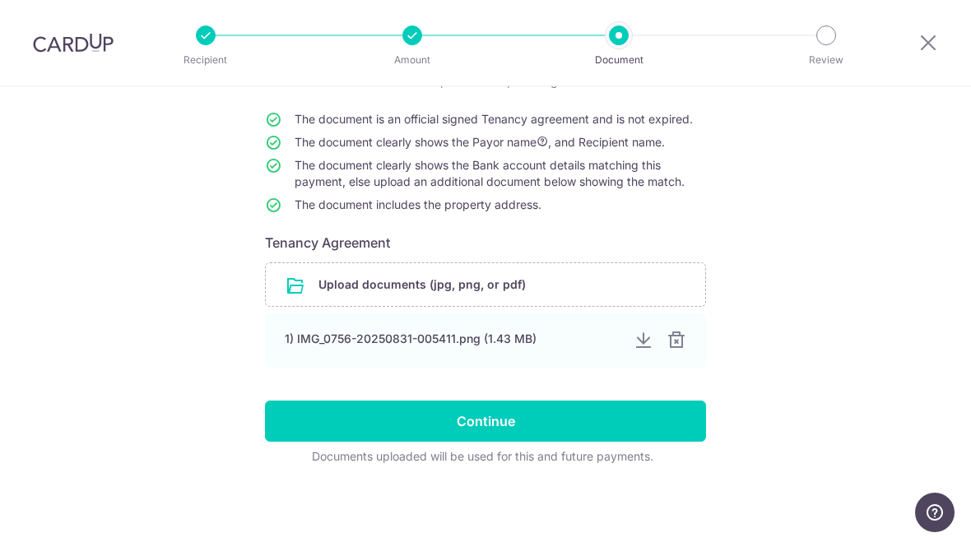
scroll to position [145, 0]
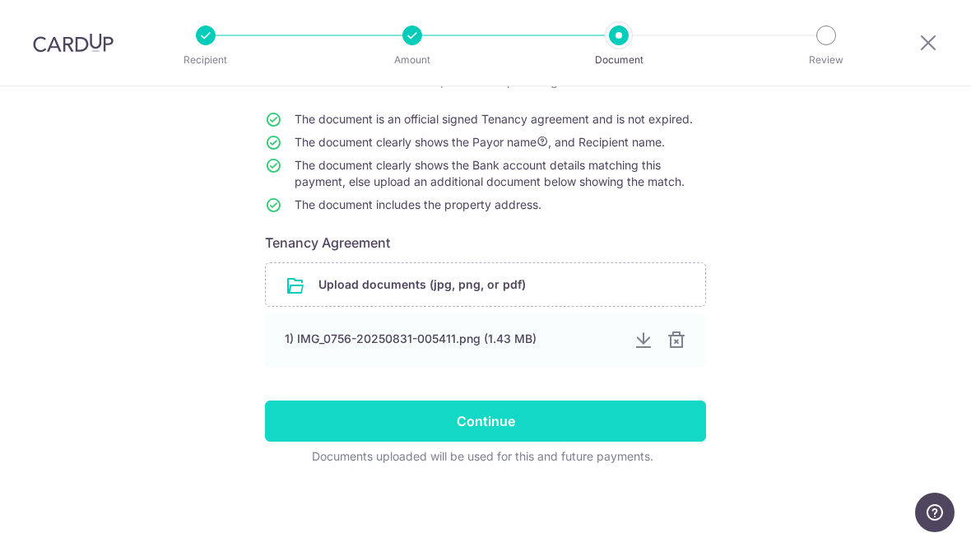
click at [297, 424] on input "Continue" at bounding box center [485, 421] width 441 height 41
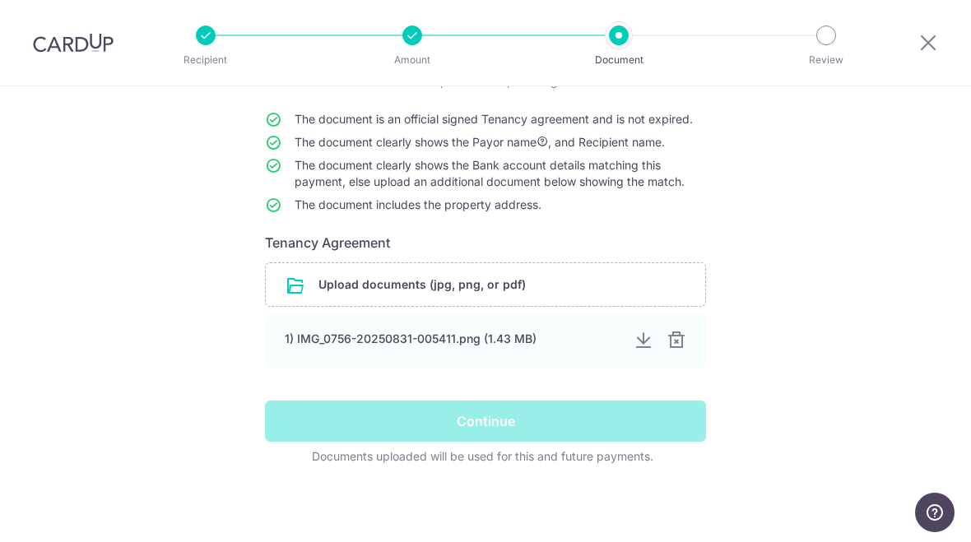
click at [579, 424] on div "Continue" at bounding box center [485, 421] width 461 height 41
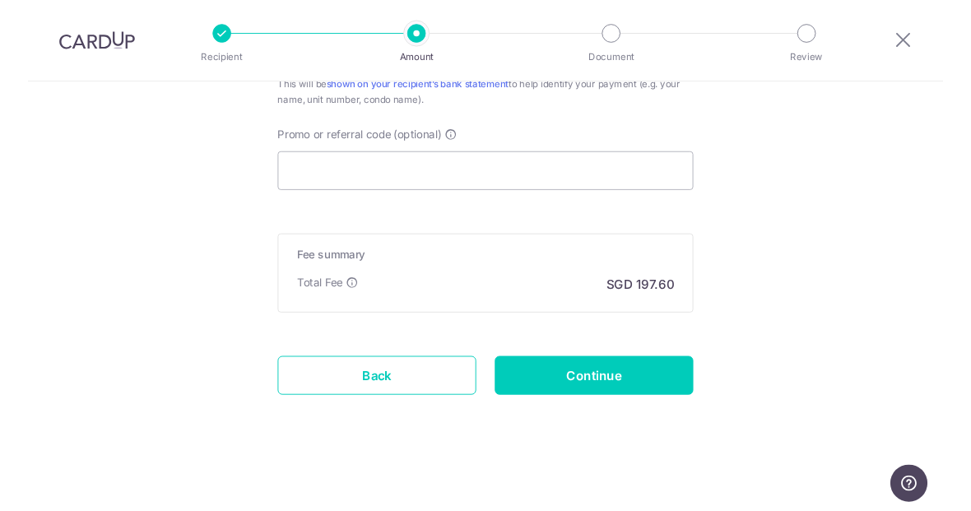
scroll to position [1040, 0]
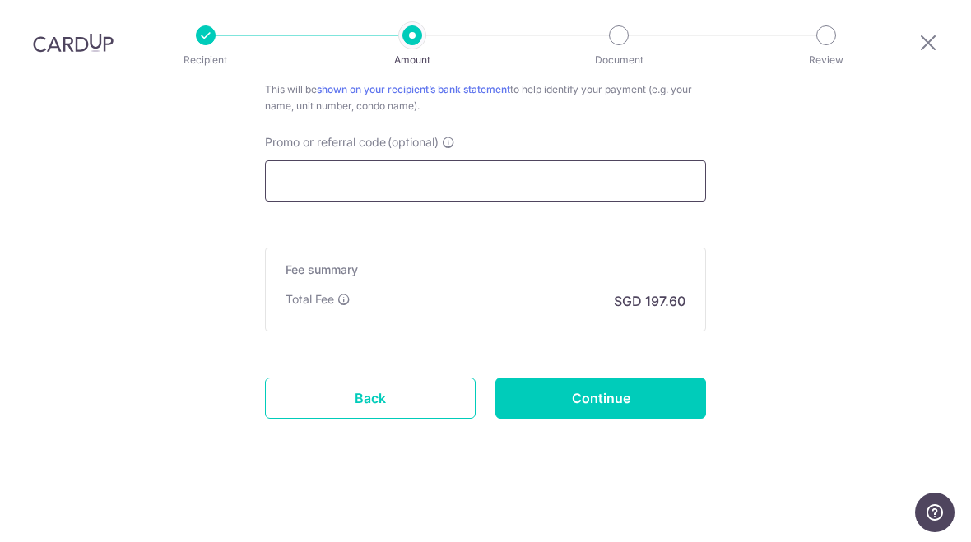
click at [308, 190] on input "Promo or referral code (optional)" at bounding box center [485, 181] width 441 height 41
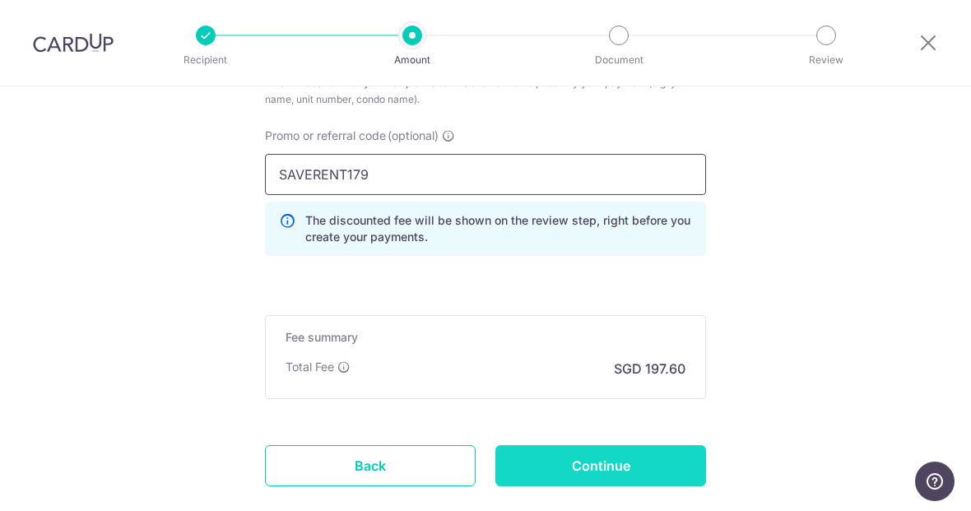
type input "SAVERENT179"
click at [649, 463] on input "Continue" at bounding box center [601, 465] width 211 height 41
type input "Update Schedule"
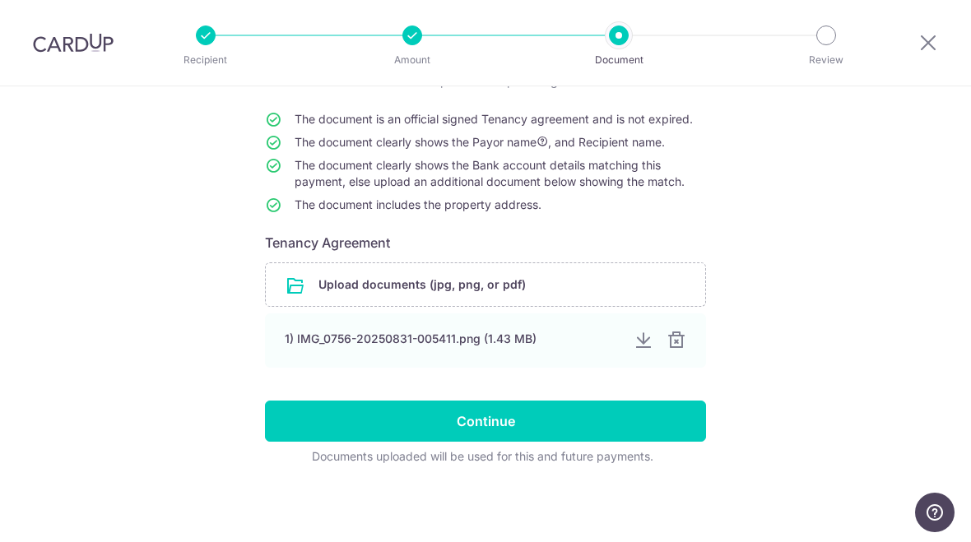
scroll to position [145, 0]
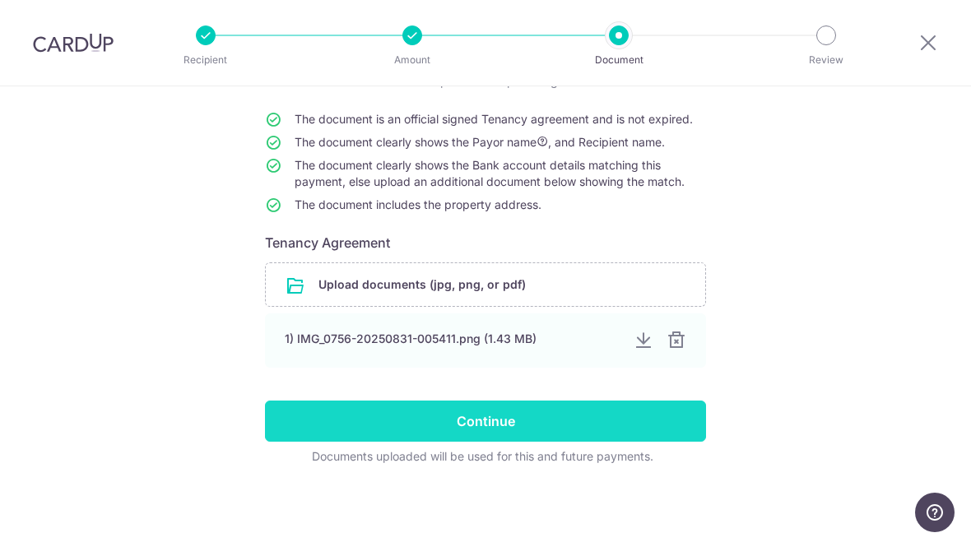
click at [626, 420] on input "Continue" at bounding box center [485, 421] width 441 height 41
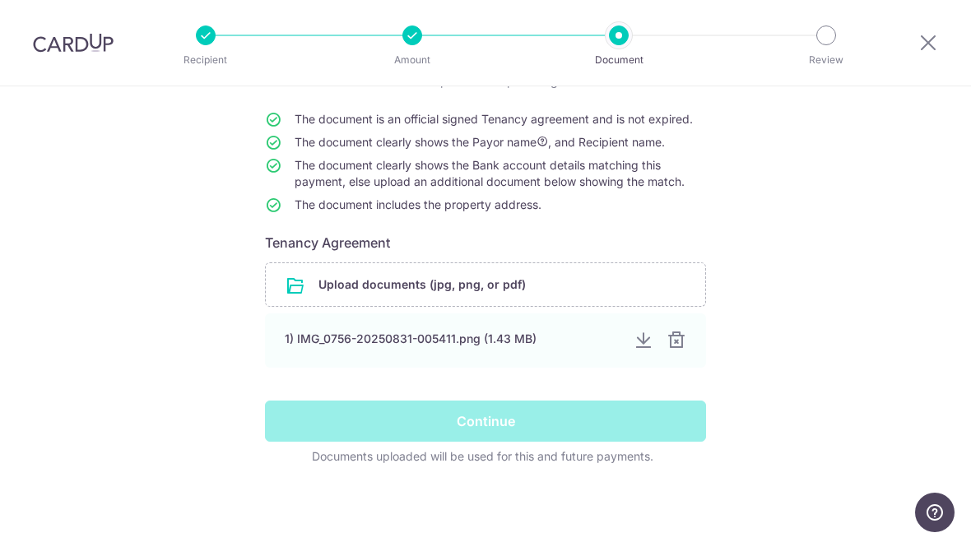
click at [575, 417] on div "Continue" at bounding box center [485, 421] width 461 height 41
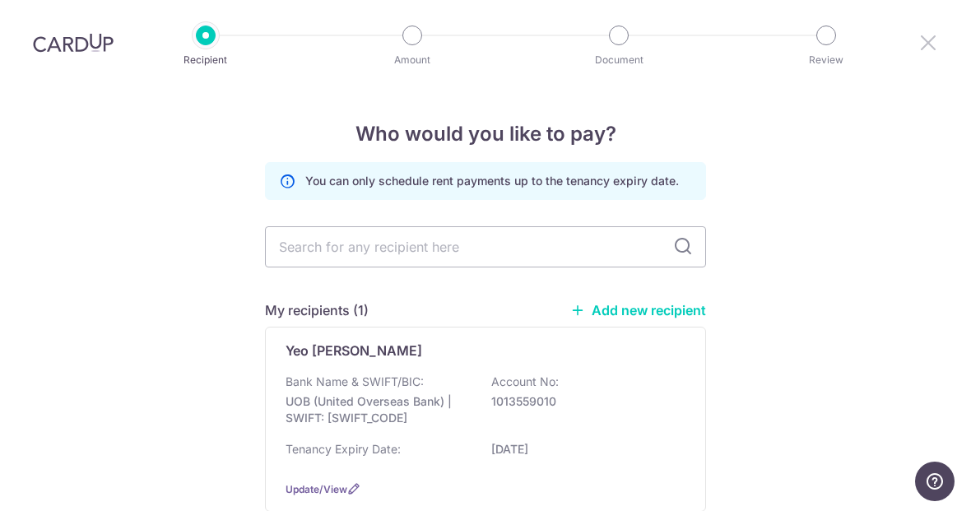
click at [921, 47] on icon at bounding box center [929, 42] width 20 height 21
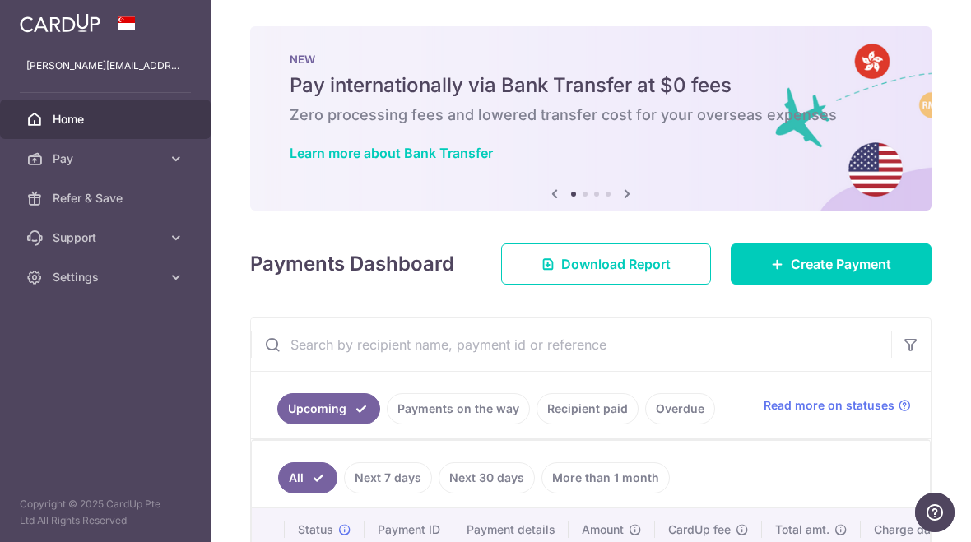
click at [0, 0] on icon "button" at bounding box center [0, 0] width 0 height 0
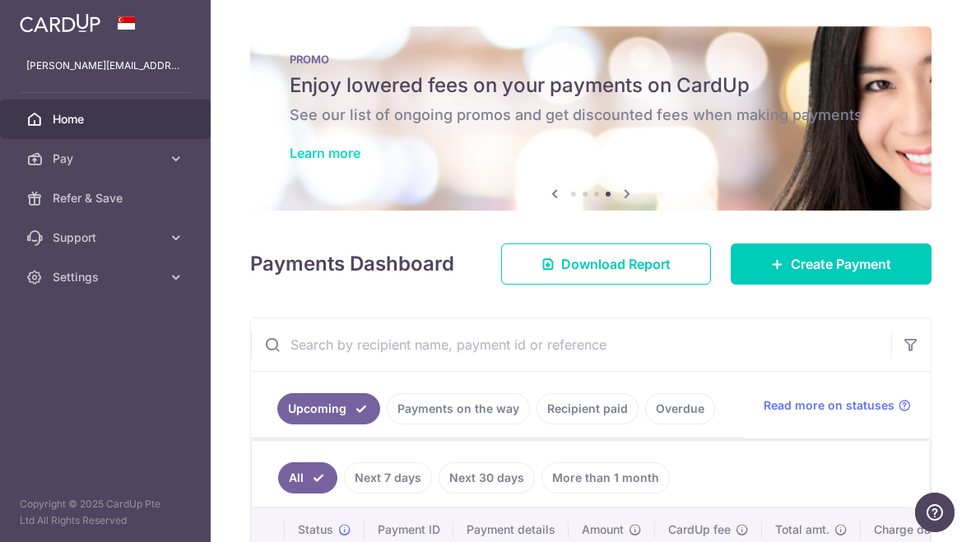
click at [334, 161] on link "Learn more" at bounding box center [325, 153] width 71 height 16
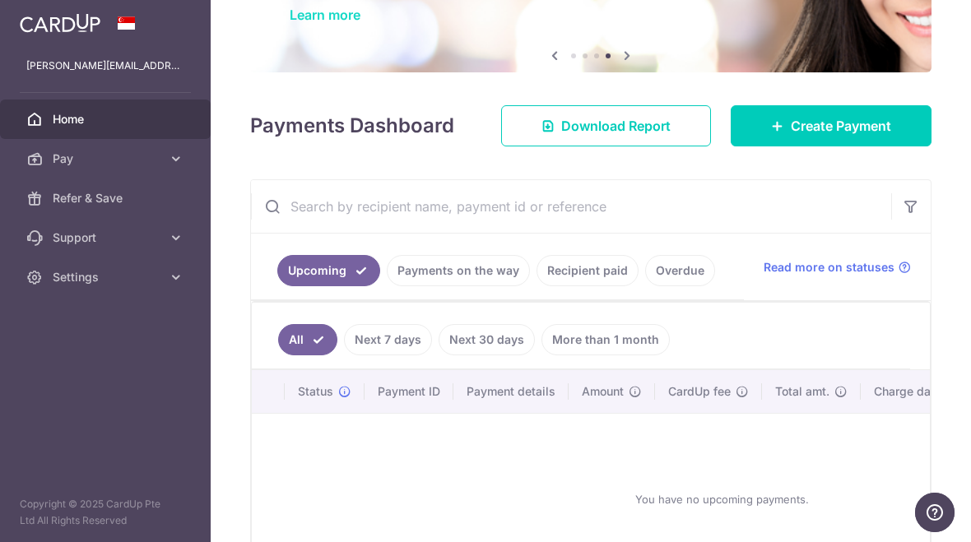
scroll to position [137, 0]
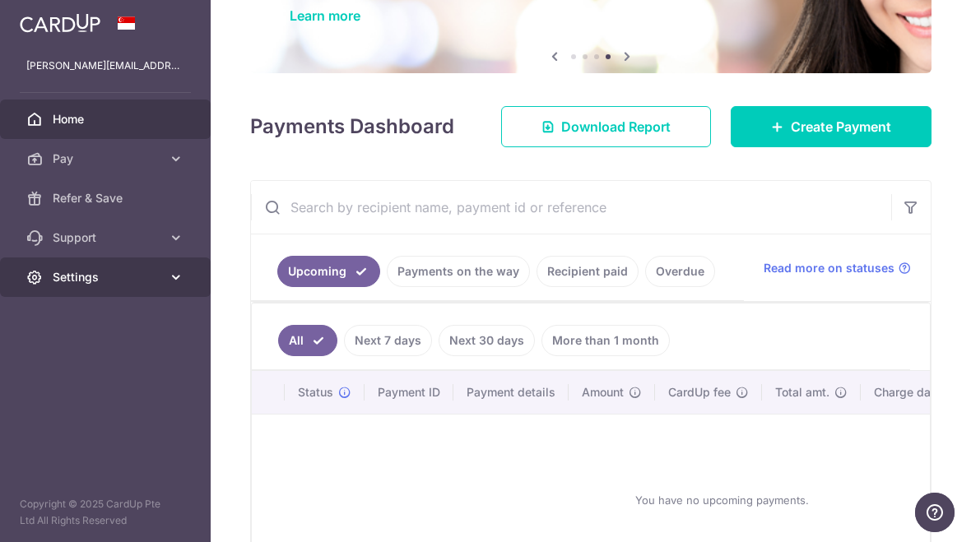
click at [97, 272] on span "Settings" at bounding box center [107, 277] width 109 height 16
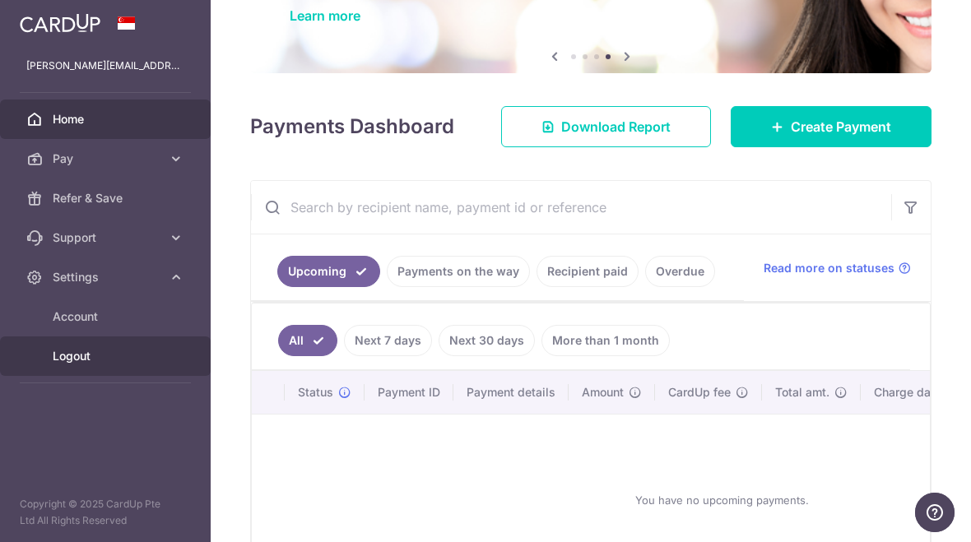
click at [86, 366] on link "Logout" at bounding box center [105, 357] width 211 height 40
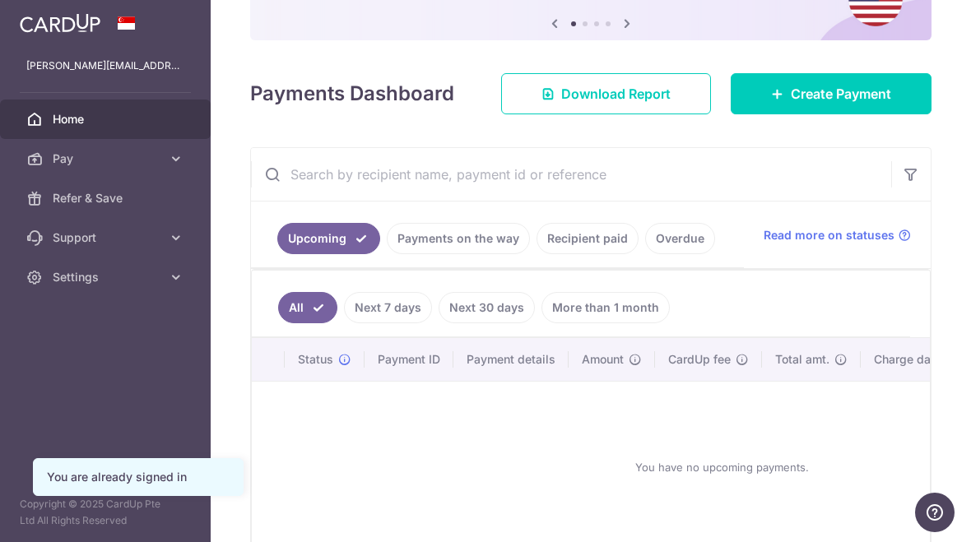
scroll to position [179, 0]
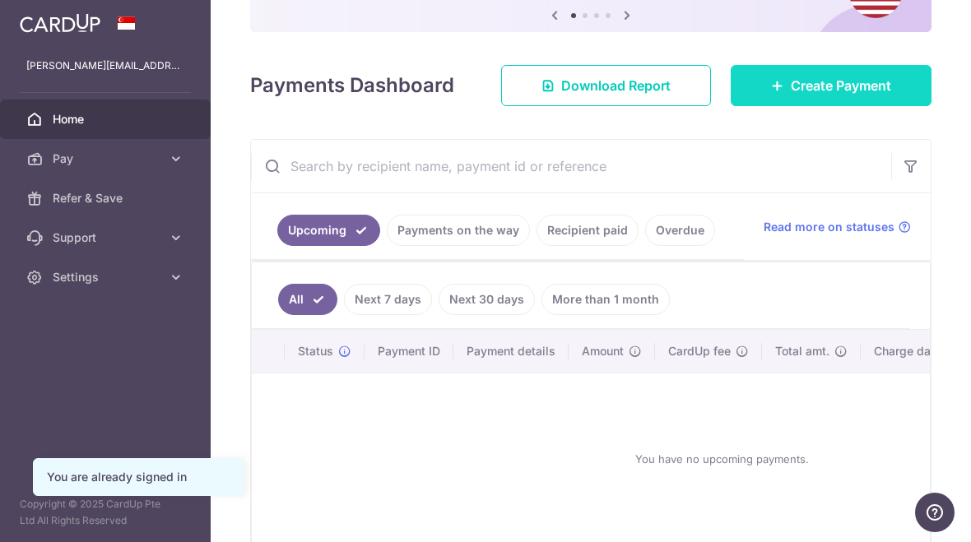
click at [836, 95] on span "Create Payment" at bounding box center [841, 86] width 100 height 20
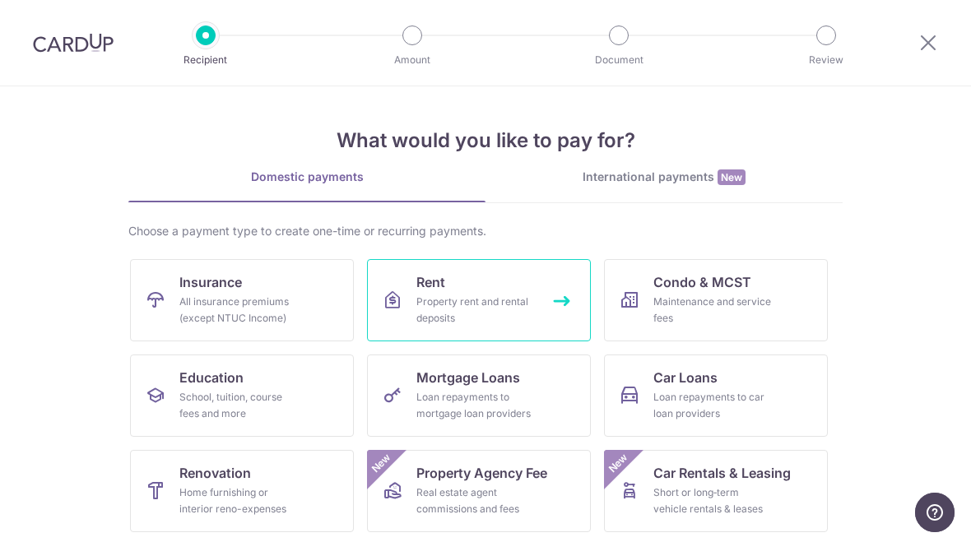
click at [491, 300] on div "Property rent and rental deposits" at bounding box center [476, 310] width 119 height 33
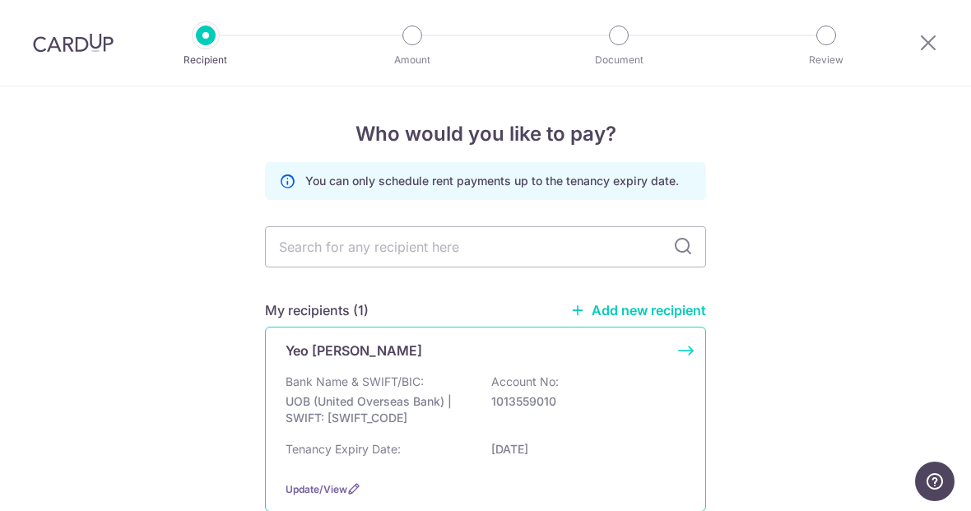
click at [642, 407] on p "1013559010" at bounding box center [583, 401] width 184 height 16
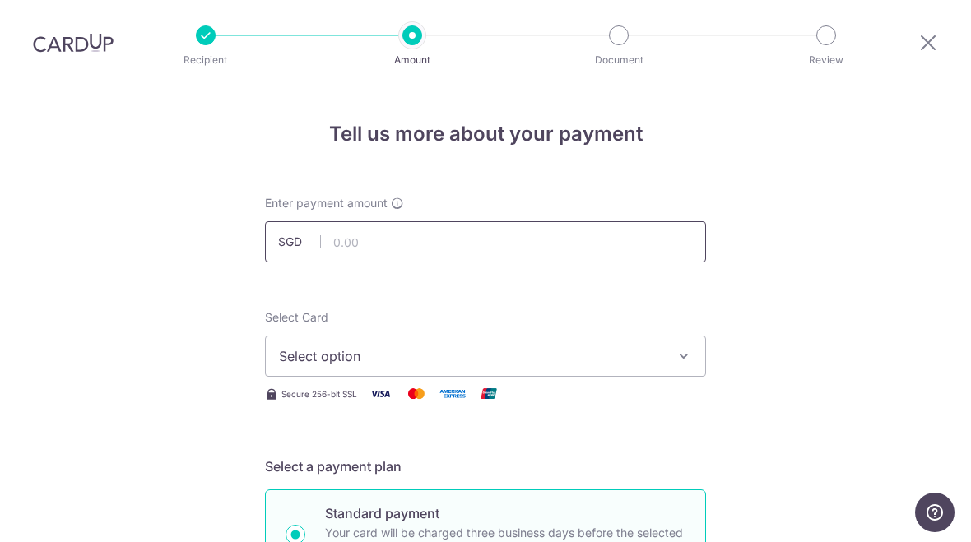
click at [596, 245] on input "text" at bounding box center [485, 241] width 441 height 41
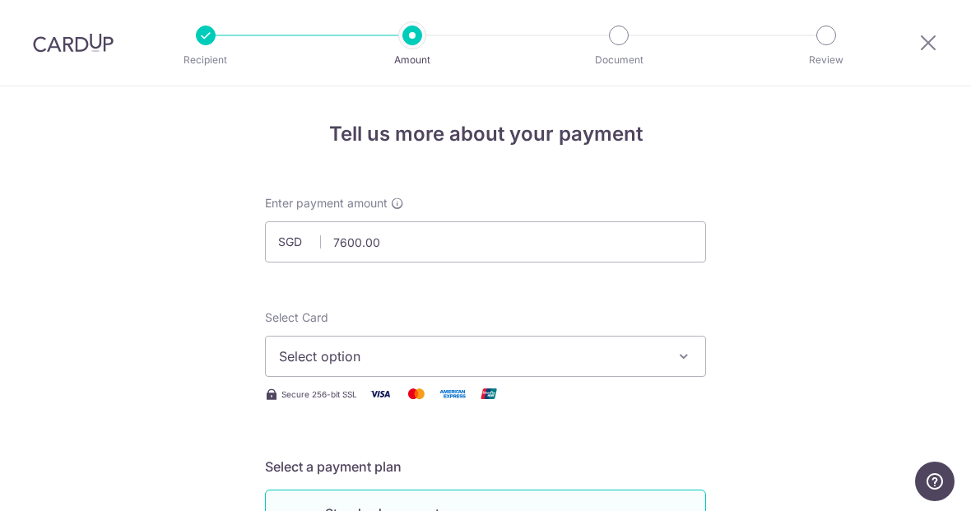
click at [656, 363] on span "Select option" at bounding box center [471, 357] width 384 height 20
type input "7,600.00"
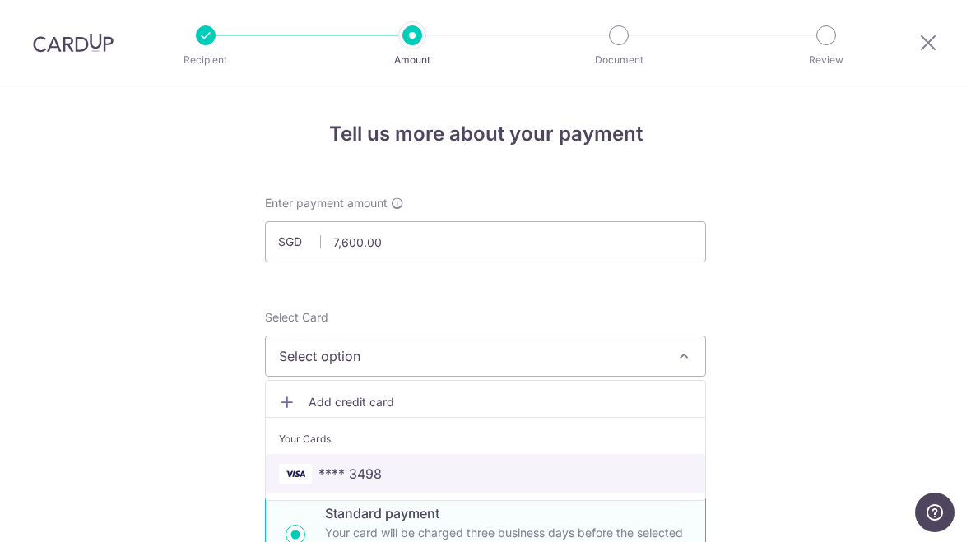
click at [589, 469] on link "**** 3498" at bounding box center [486, 474] width 440 height 40
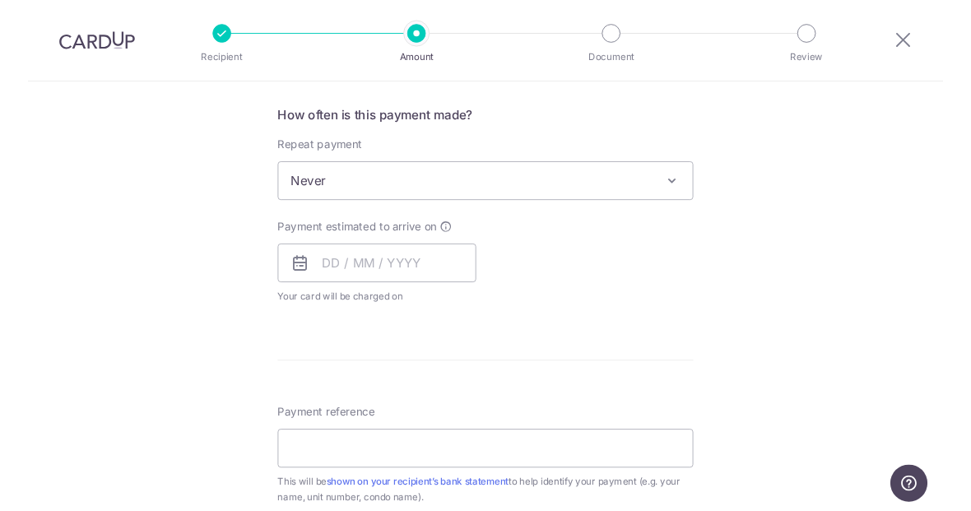
scroll to position [614, 0]
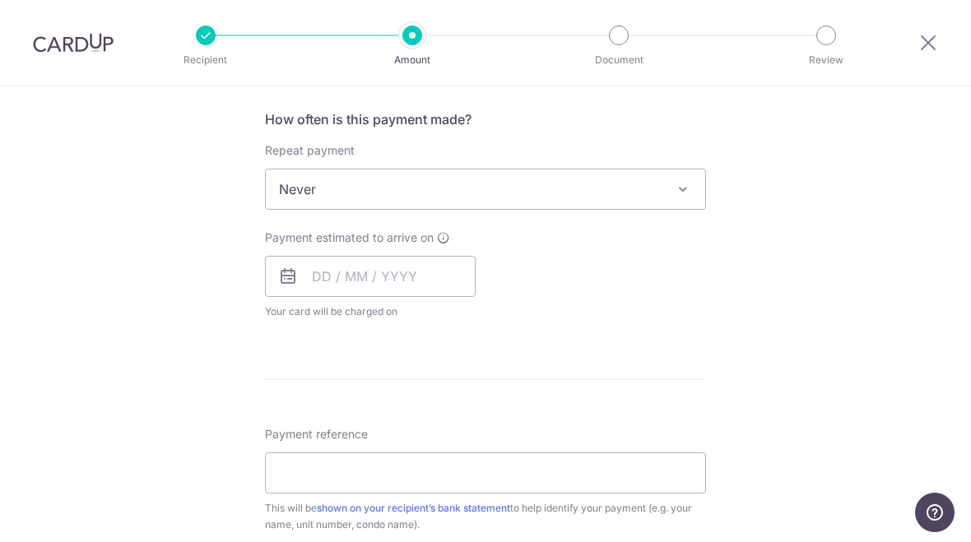
click at [657, 199] on span "Never" at bounding box center [486, 190] width 440 height 40
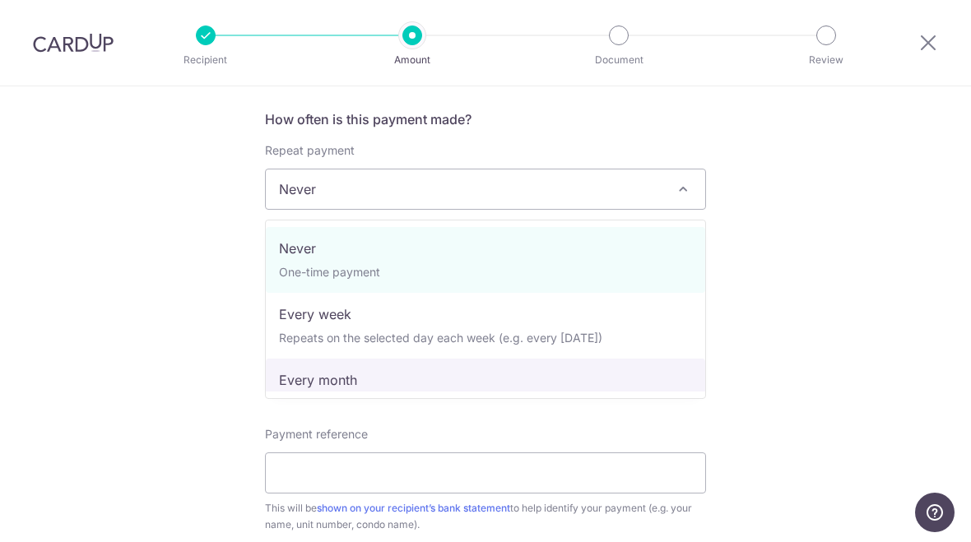
select select "3"
type input "21/06/2027"
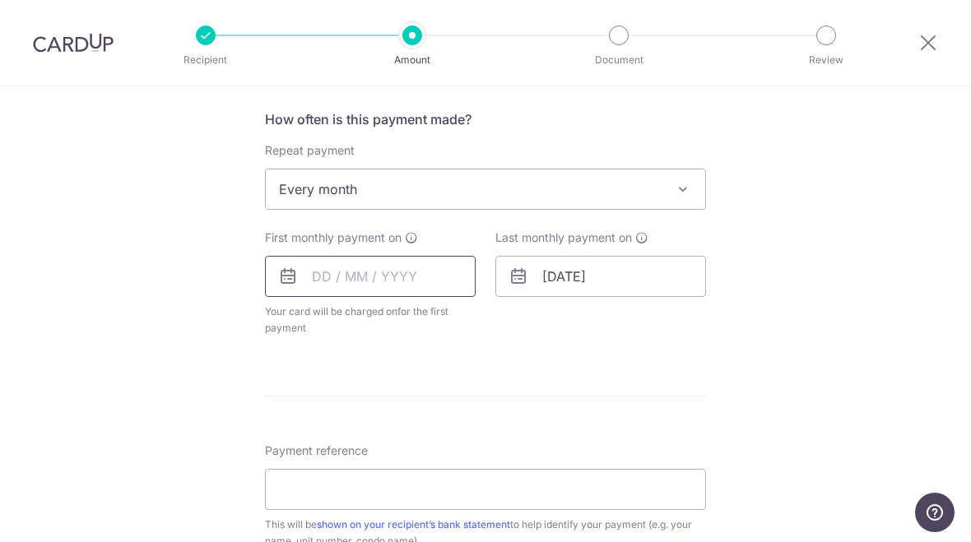
click at [413, 277] on input "text" at bounding box center [370, 276] width 211 height 41
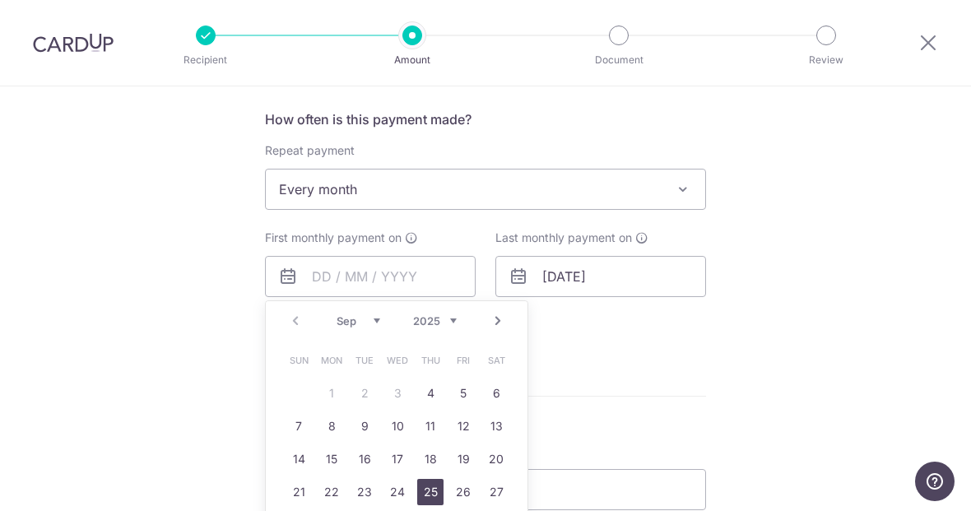
click at [430, 498] on link "25" at bounding box center [430, 492] width 26 height 26
type input "[DATE]"
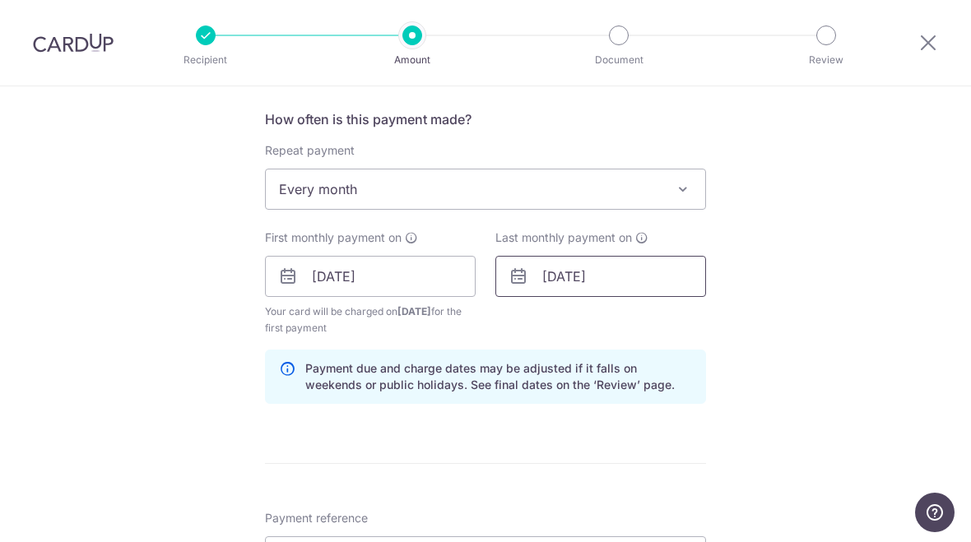
click at [663, 274] on input "21/06/2027" at bounding box center [601, 276] width 211 height 41
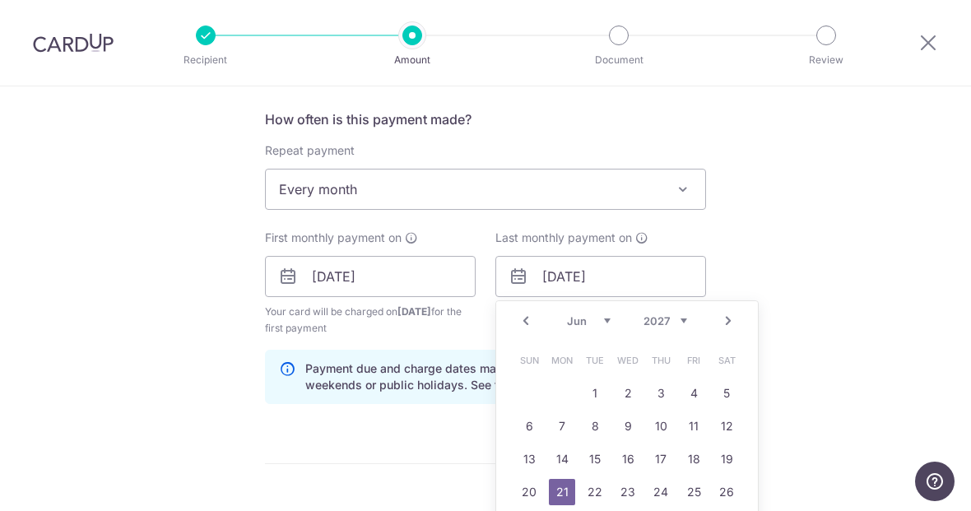
click at [595, 326] on select "Jan Feb Mar Apr May Jun Jul Aug Sep Oct Nov Dec" at bounding box center [589, 320] width 44 height 13
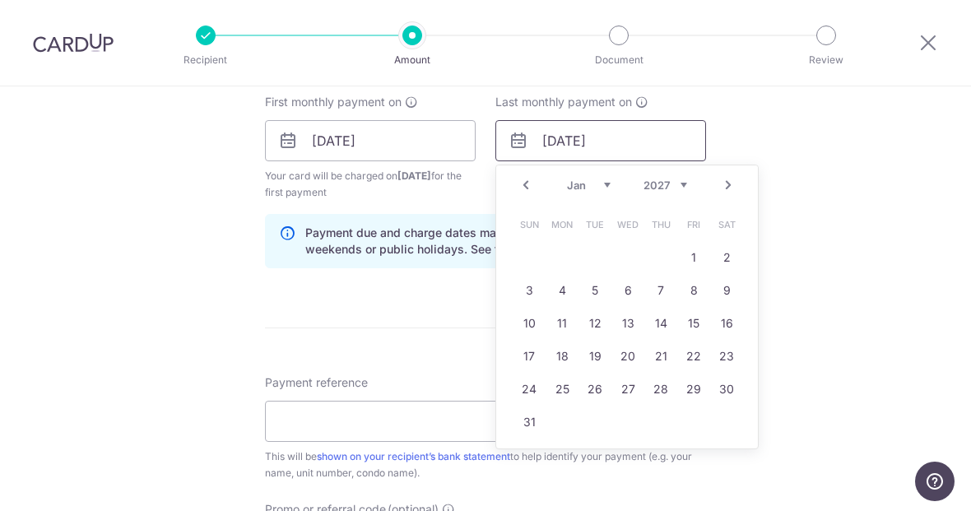
scroll to position [758, 0]
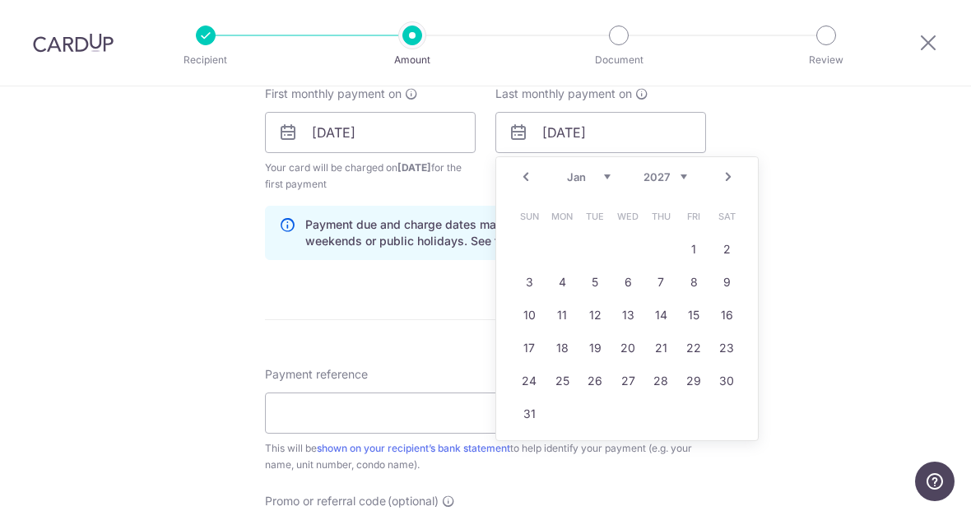
click at [557, 393] on link "25" at bounding box center [562, 381] width 26 height 26
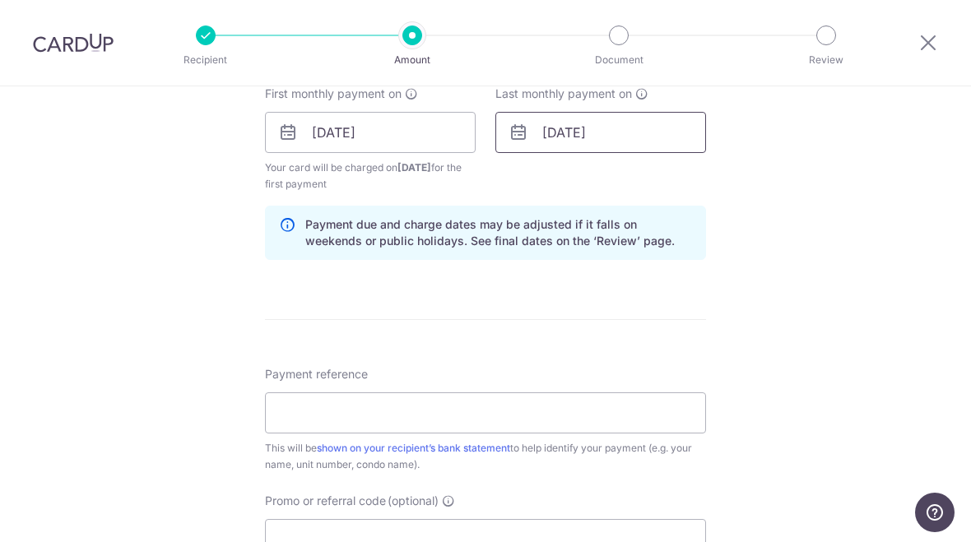
click at [649, 147] on input "25/01/2027" at bounding box center [601, 132] width 211 height 41
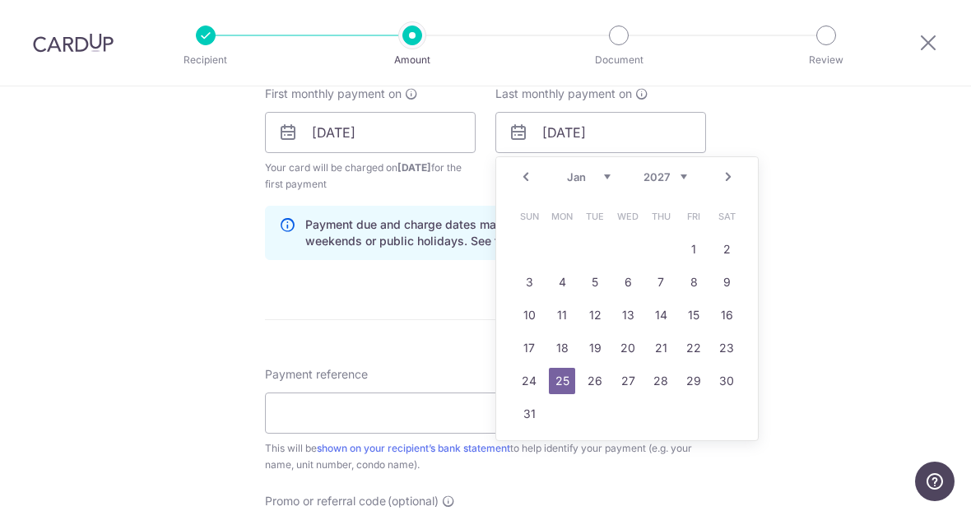
click at [674, 181] on select "2025 2026 2027 2028 2029 2030 2031 2032 2033 2034 2035" at bounding box center [666, 176] width 44 height 13
click at [671, 184] on select "2025 2026 2027 2028 2029 2030 2031 2032 2033 2034 2035" at bounding box center [666, 176] width 44 height 13
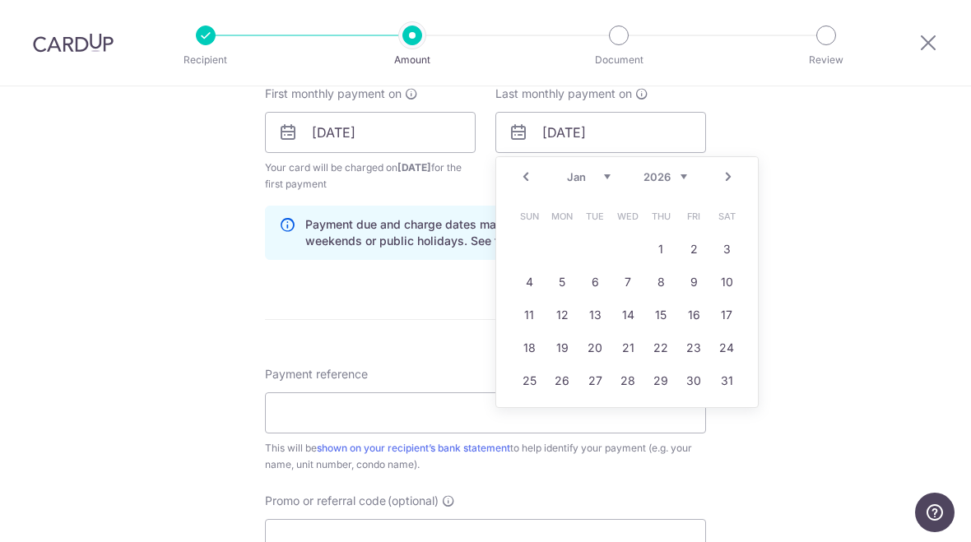
click at [849, 215] on div "Tell us more about your payment Enter payment amount SGD 7,600.00 7600.00 Selec…" at bounding box center [485, 114] width 971 height 1573
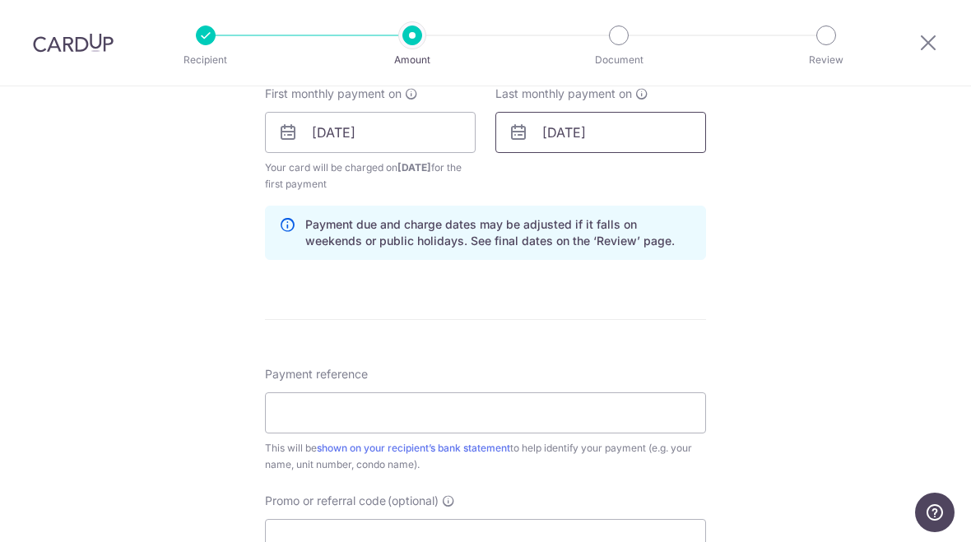
click at [645, 139] on input "25/01/2027" at bounding box center [601, 132] width 211 height 41
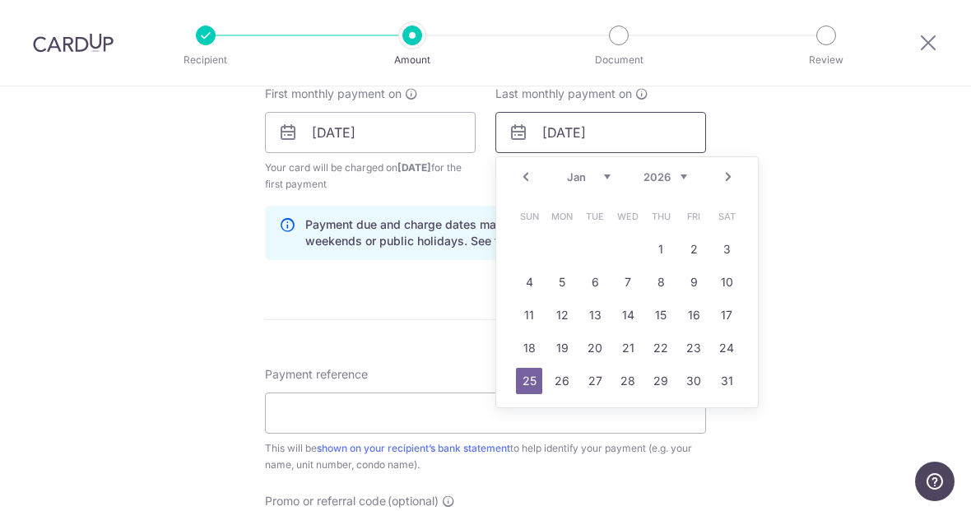
type input "25/01/2026"
click at [870, 317] on div "Tell us more about your payment Enter payment amount SGD 7,600.00 7600.00 Selec…" at bounding box center [485, 114] width 971 height 1573
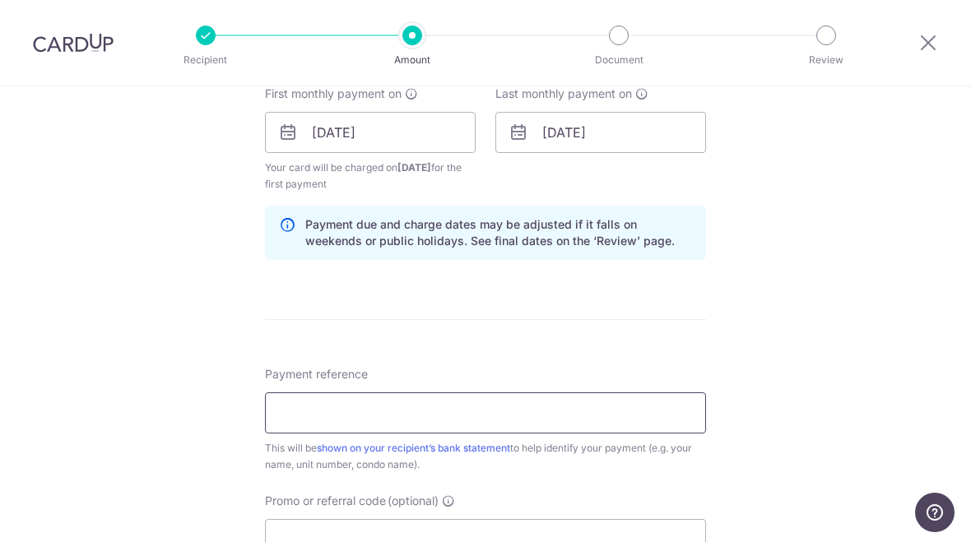
click at [626, 426] on input "Payment reference" at bounding box center [485, 413] width 441 height 41
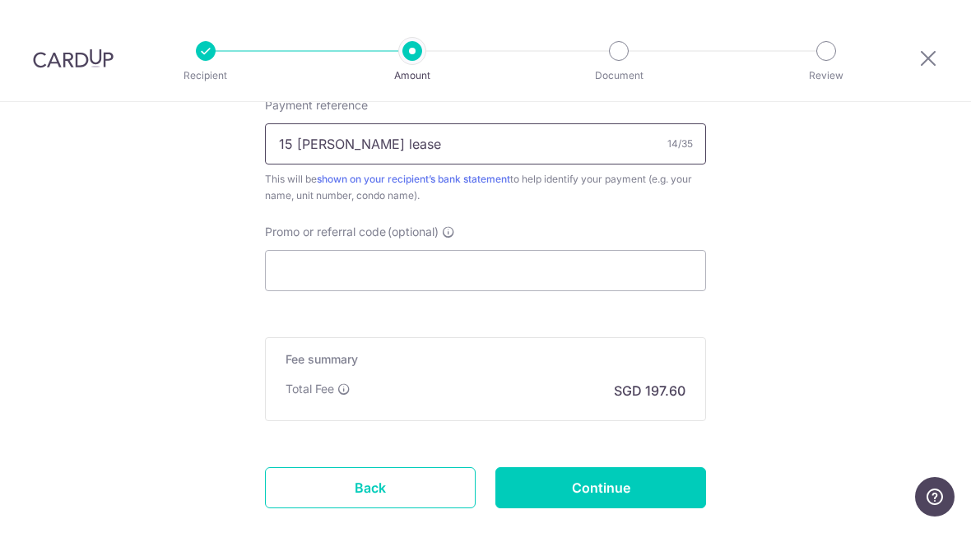
scroll to position [1044, 0]
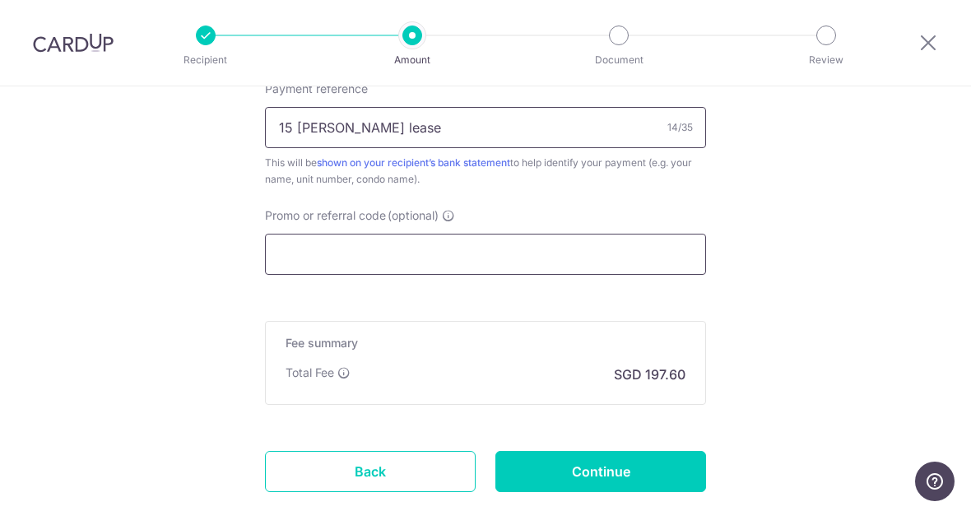
type input "15 Robin lease"
click at [645, 258] on input "Promo or referral code (optional)" at bounding box center [485, 254] width 441 height 41
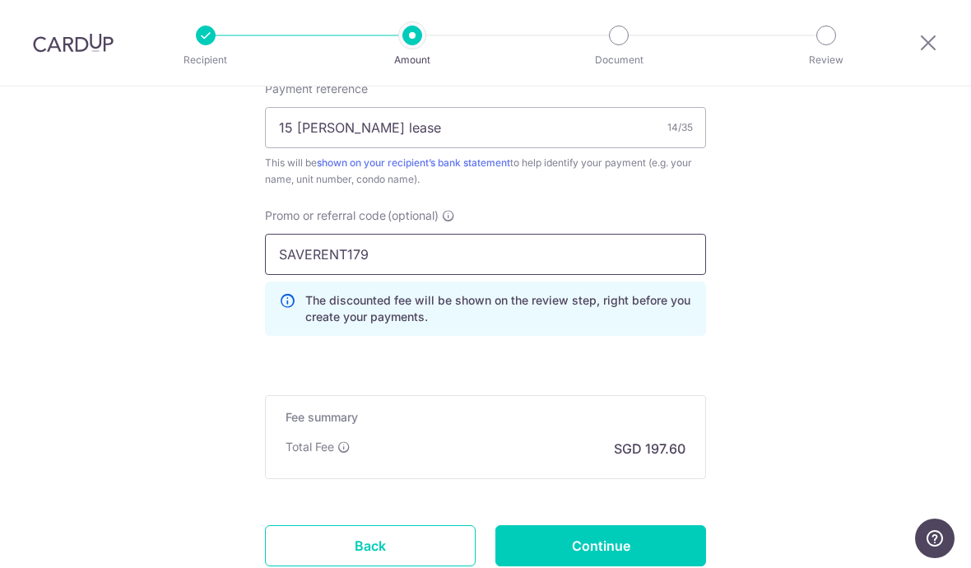
type input "SAVERENT179"
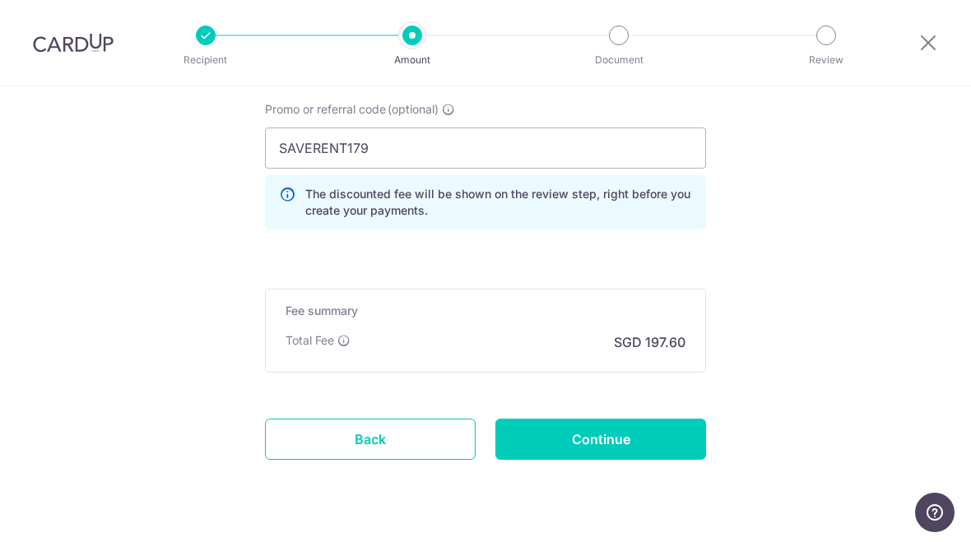
scroll to position [1166, 0]
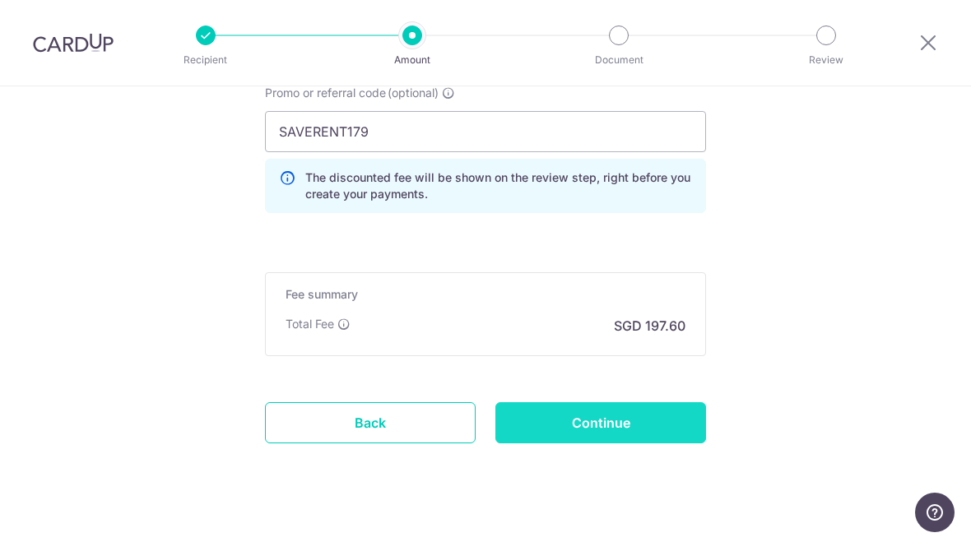
click at [653, 421] on input "Continue" at bounding box center [601, 423] width 211 height 41
type input "Create Schedule"
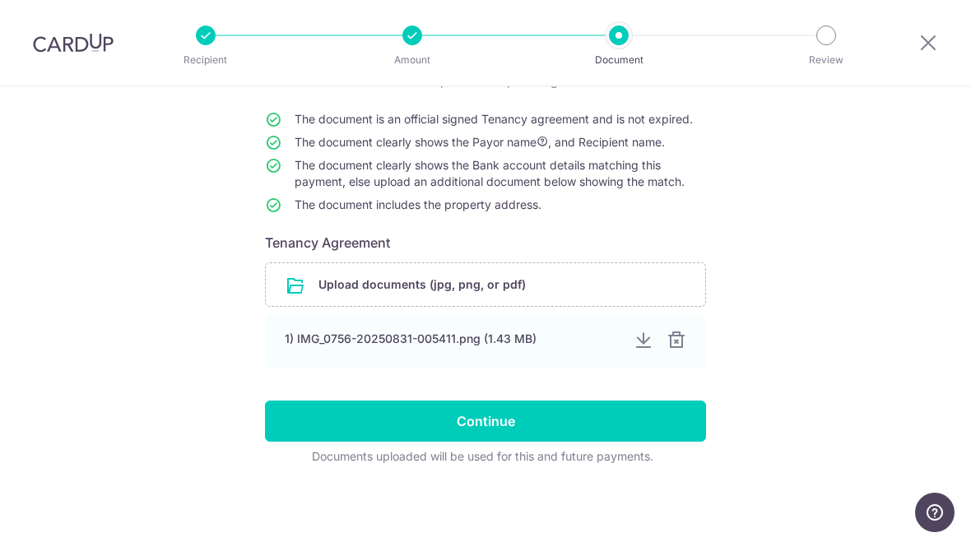
scroll to position [145, 0]
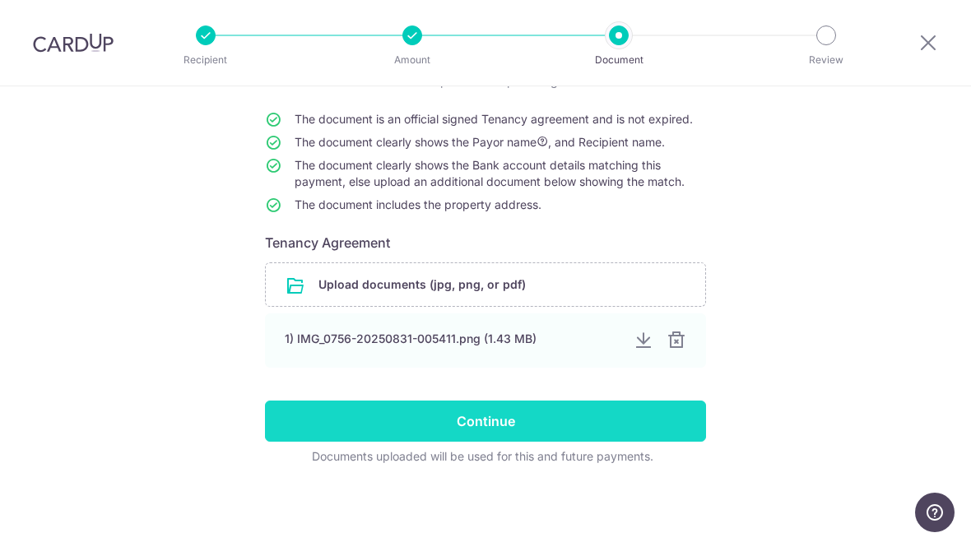
click at [645, 419] on input "Continue" at bounding box center [485, 421] width 441 height 41
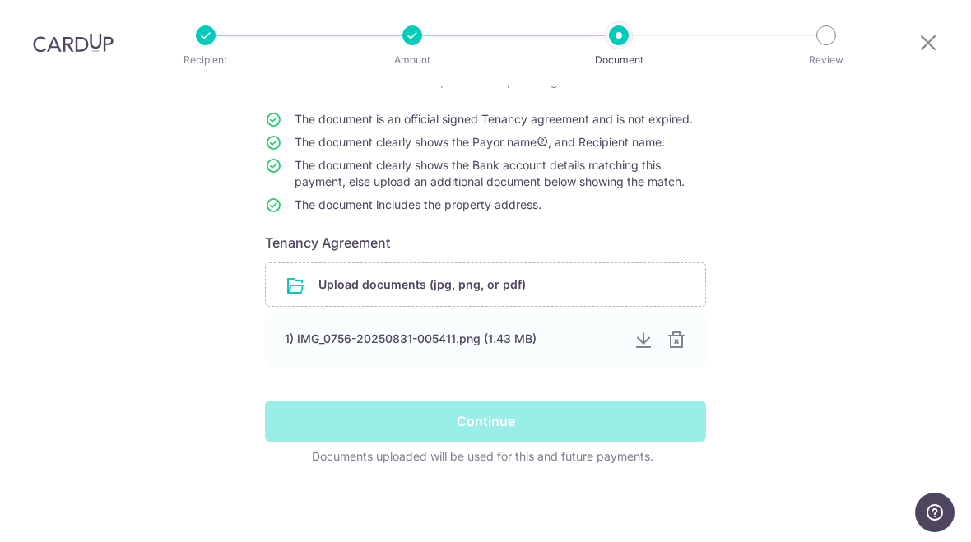
click at [577, 416] on div "Continue" at bounding box center [485, 421] width 461 height 41
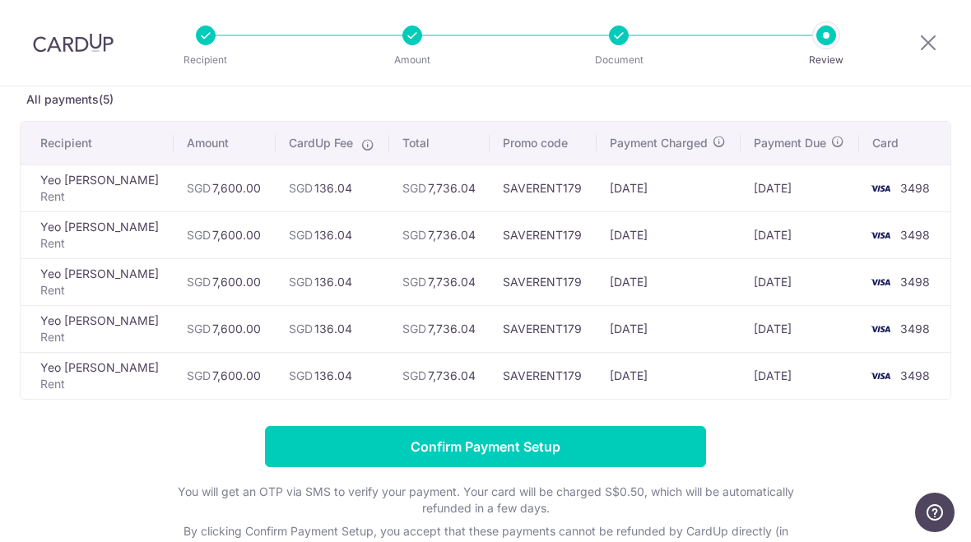
scroll to position [91, 0]
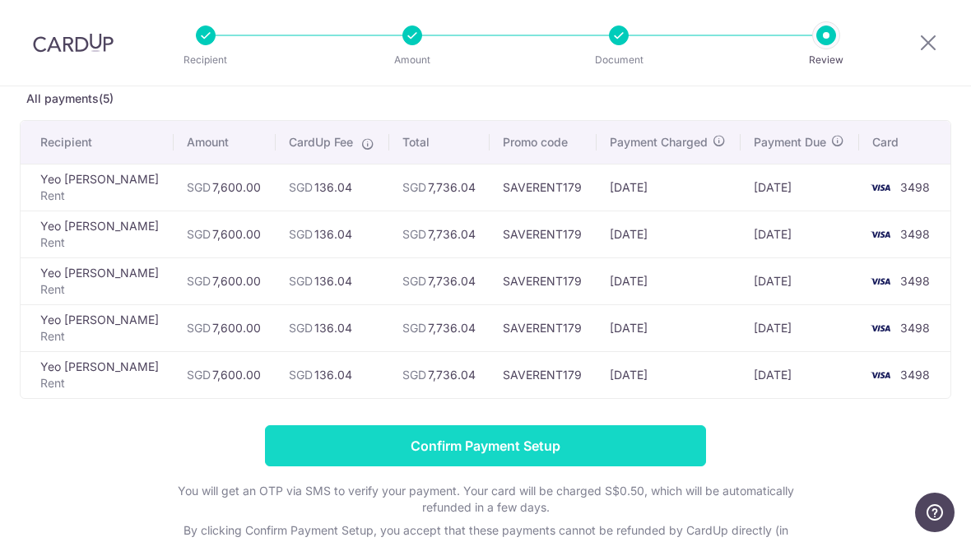
click at [629, 454] on input "Confirm Payment Setup" at bounding box center [485, 446] width 441 height 41
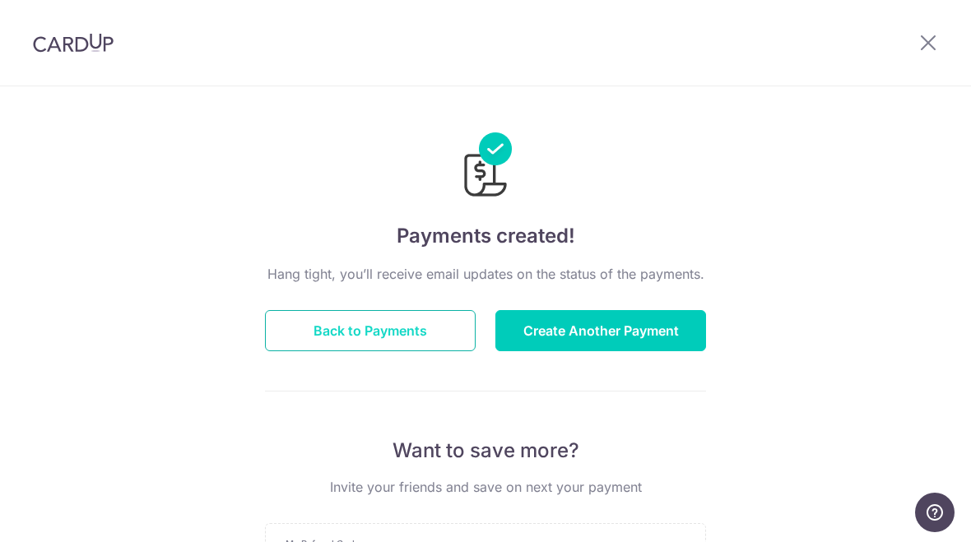
click at [363, 334] on button "Back to Payments" at bounding box center [370, 330] width 211 height 41
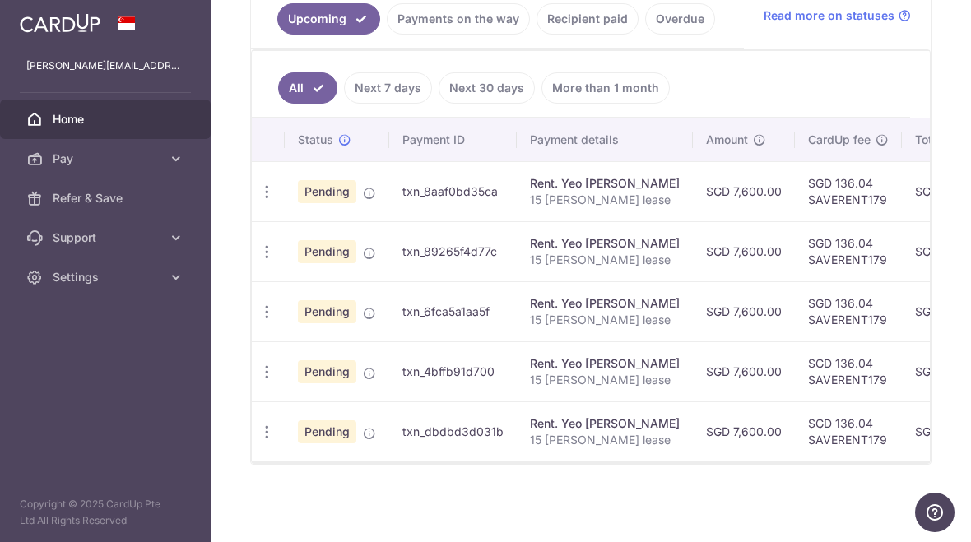
scroll to position [457, 0]
